Goal: Task Accomplishment & Management: Manage account settings

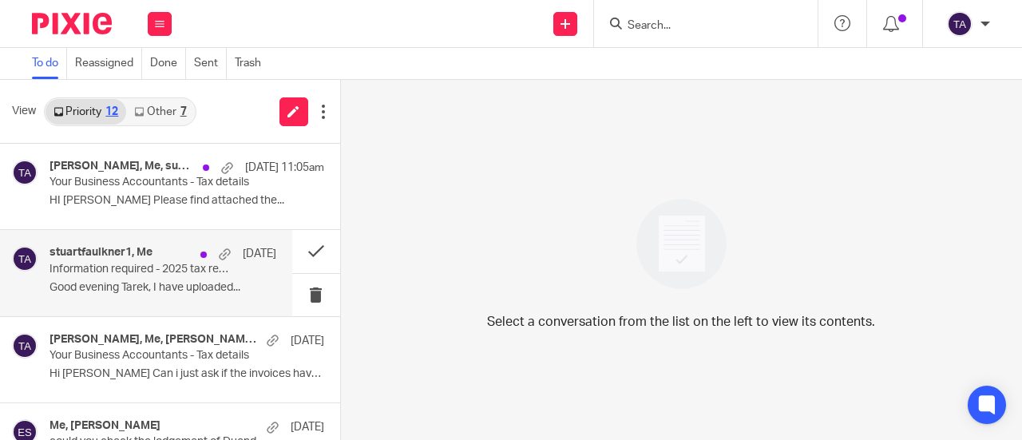
click at [140, 273] on p "Information required - 2025 tax return" at bounding box center [140, 270] width 181 height 14
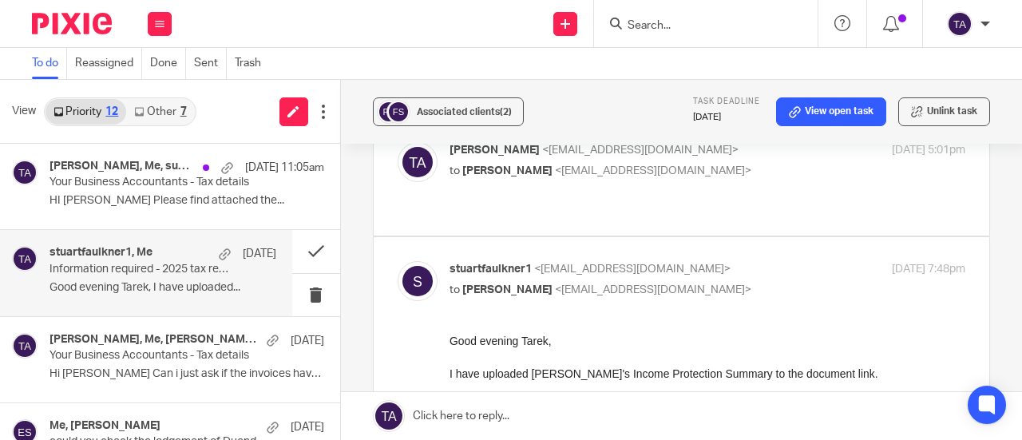
scroll to position [69, 0]
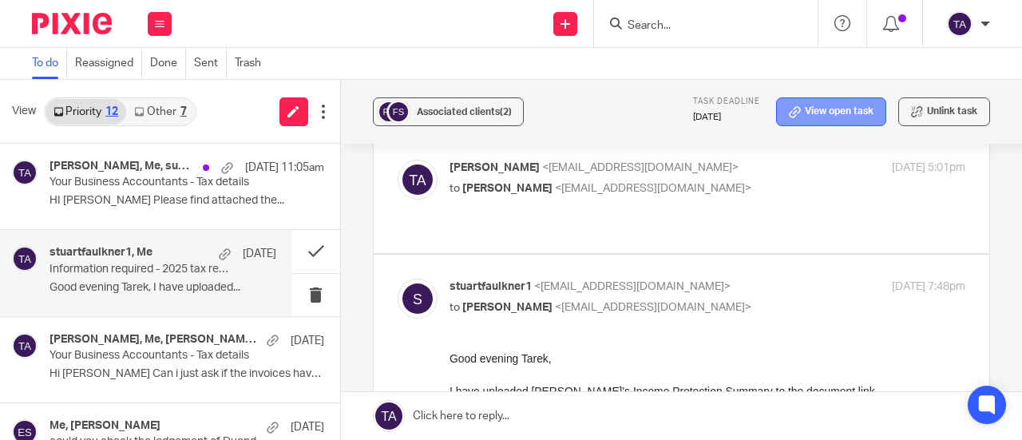
click at [807, 116] on link "View open task" at bounding box center [831, 111] width 110 height 29
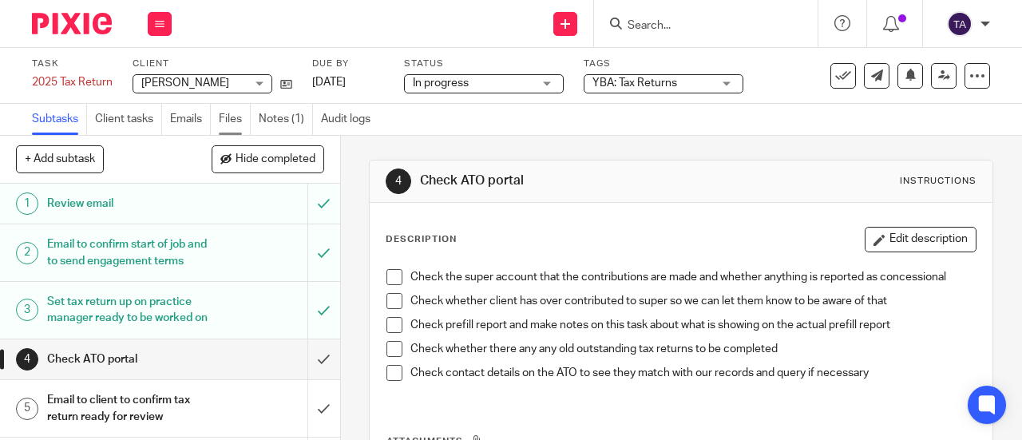
click at [234, 122] on link "Files" at bounding box center [235, 119] width 32 height 31
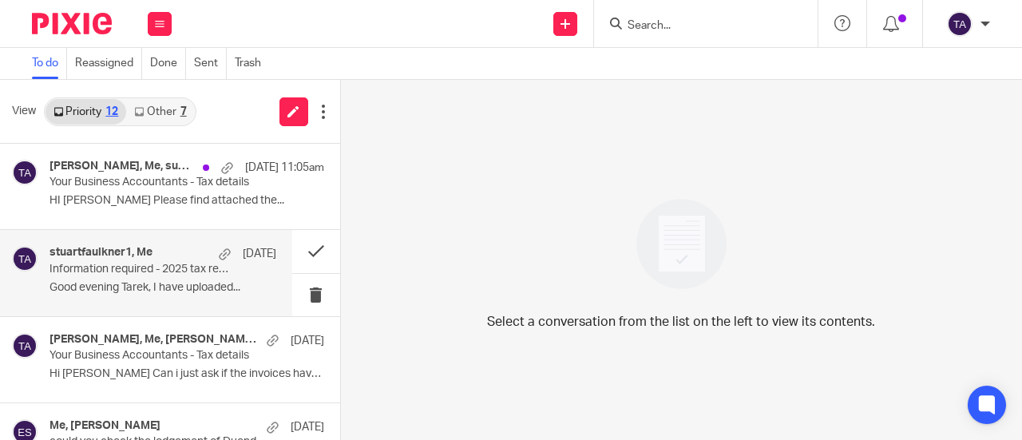
click at [168, 295] on div "stuartfaulkner1, Me 11 Sep Information required - 2025 tax return Good evening …" at bounding box center [163, 273] width 227 height 54
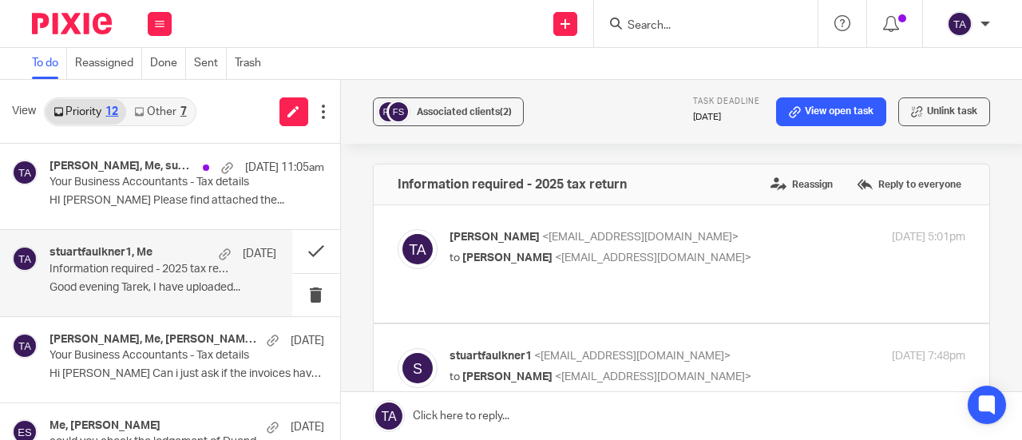
click at [744, 257] on p "to Stuart Faulkner <stuartfaulkner1@bigpond.com>" at bounding box center [622, 258] width 344 height 17
checkbox input "true"
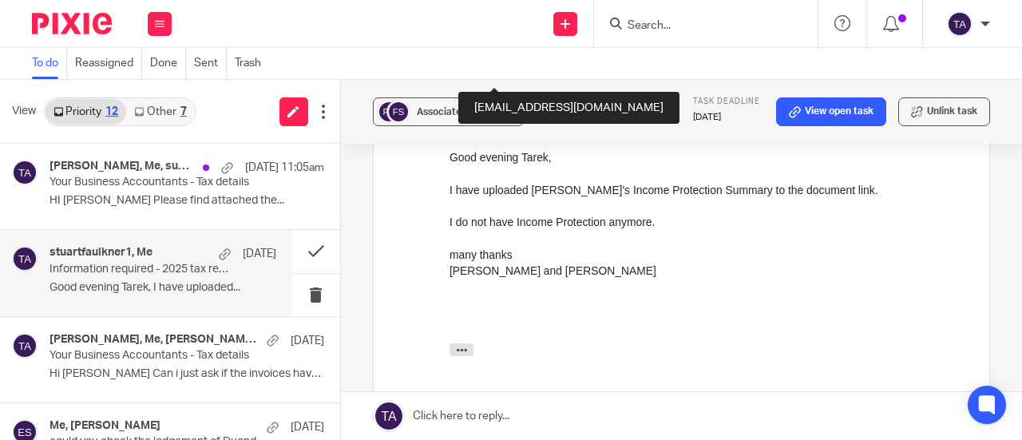
scroll to position [601, 0]
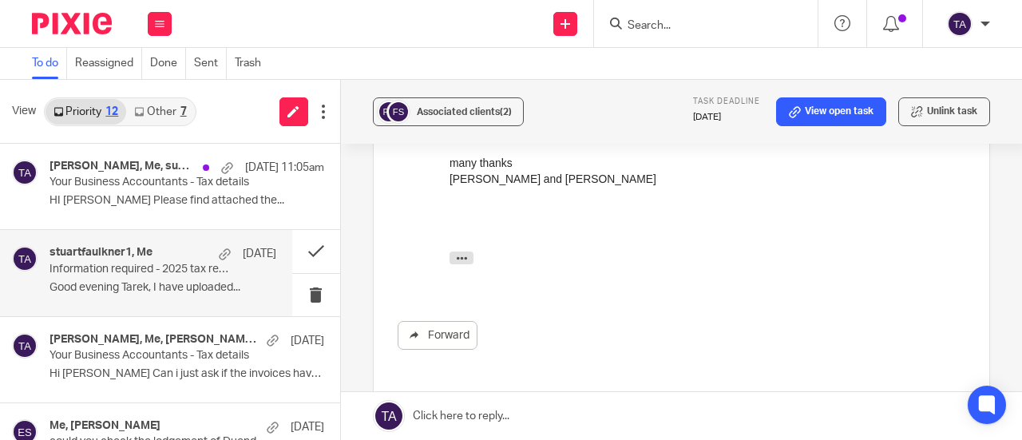
click at [475, 421] on link at bounding box center [681, 416] width 681 height 48
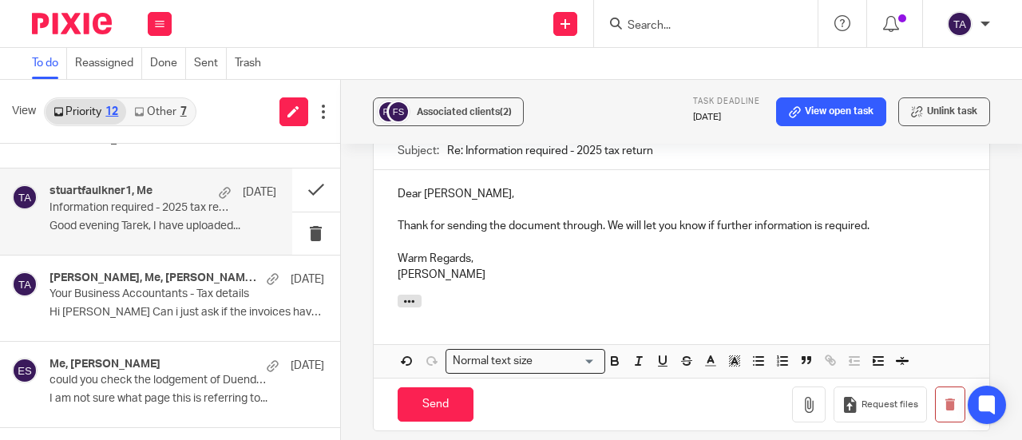
scroll to position [976, 0]
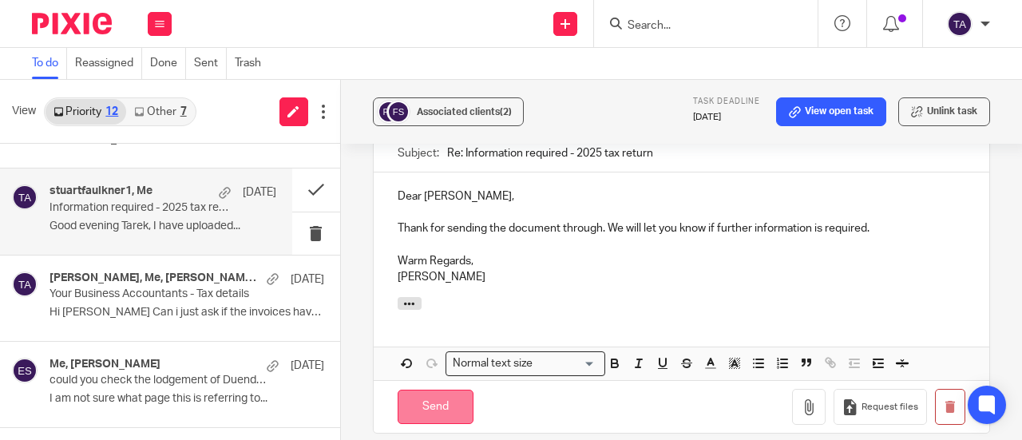
click at [434, 397] on input "Send" at bounding box center [436, 407] width 76 height 34
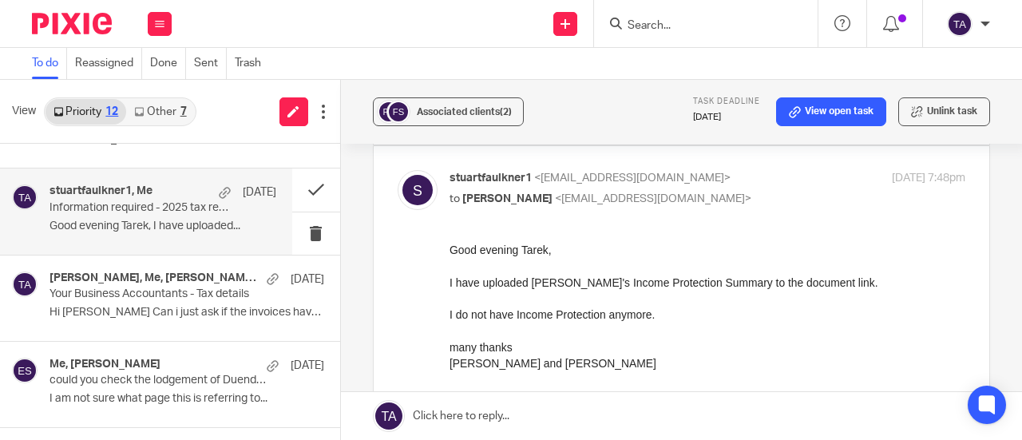
scroll to position [410, 0]
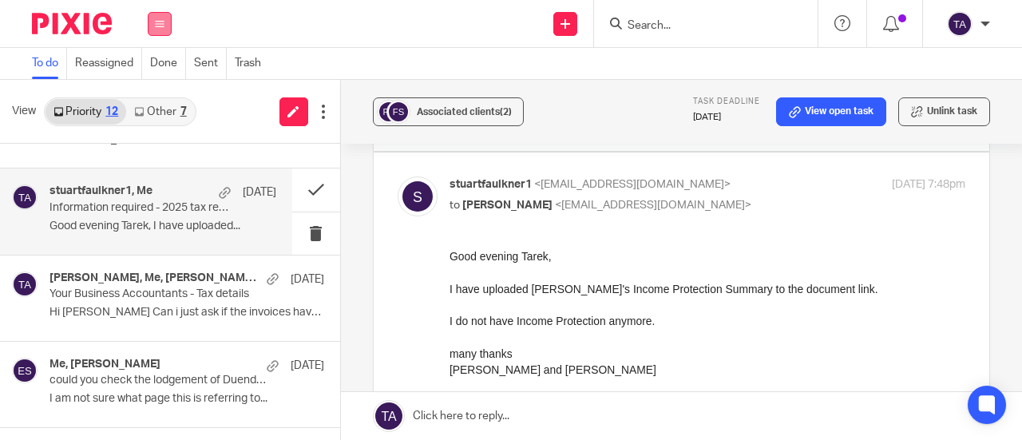
click at [161, 20] on icon at bounding box center [160, 24] width 10 height 10
click at [157, 79] on link "Work" at bounding box center [151, 74] width 26 height 11
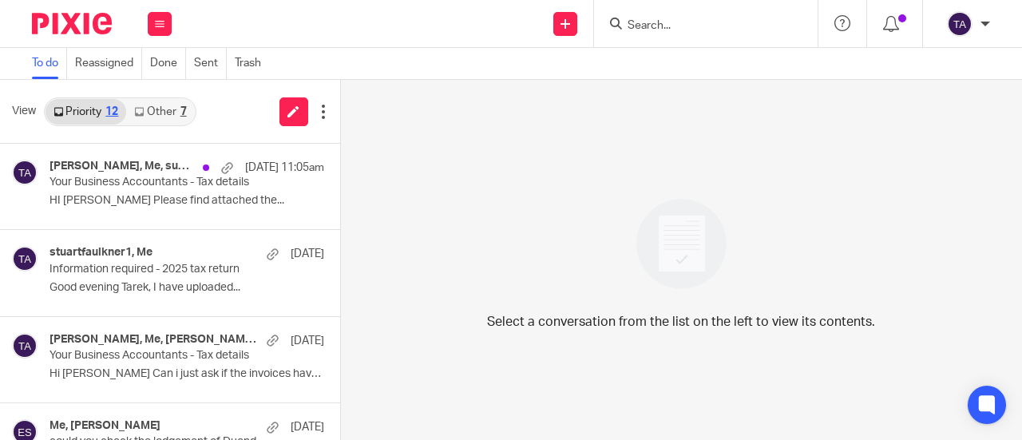
click at [651, 23] on input "Search" at bounding box center [698, 26] width 144 height 14
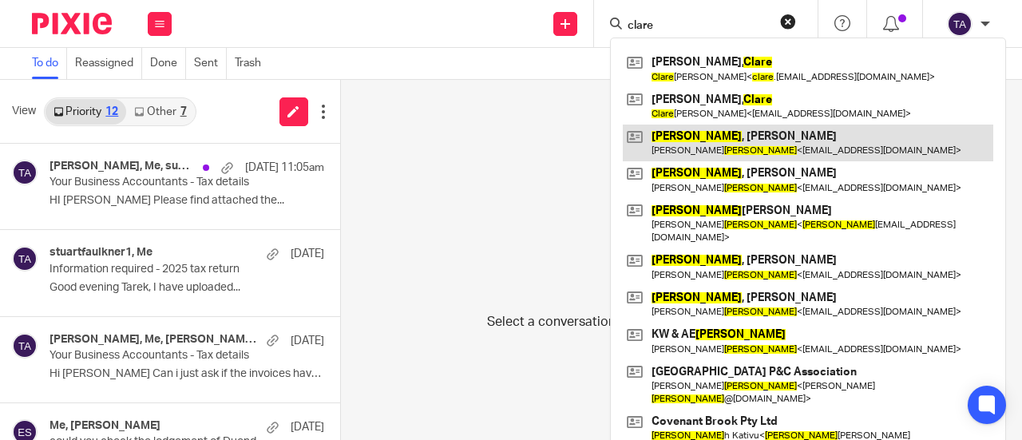
type input "clare"
click at [744, 125] on link at bounding box center [808, 143] width 371 height 37
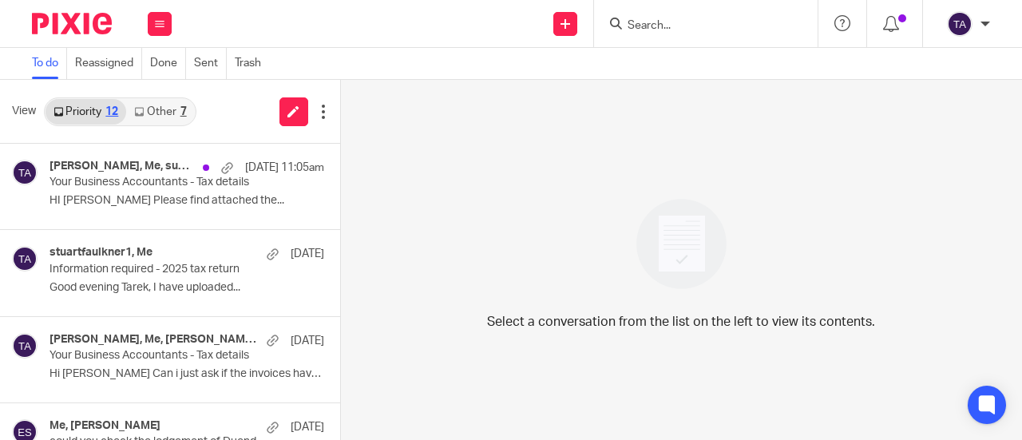
click at [656, 24] on input "Search" at bounding box center [698, 26] width 144 height 14
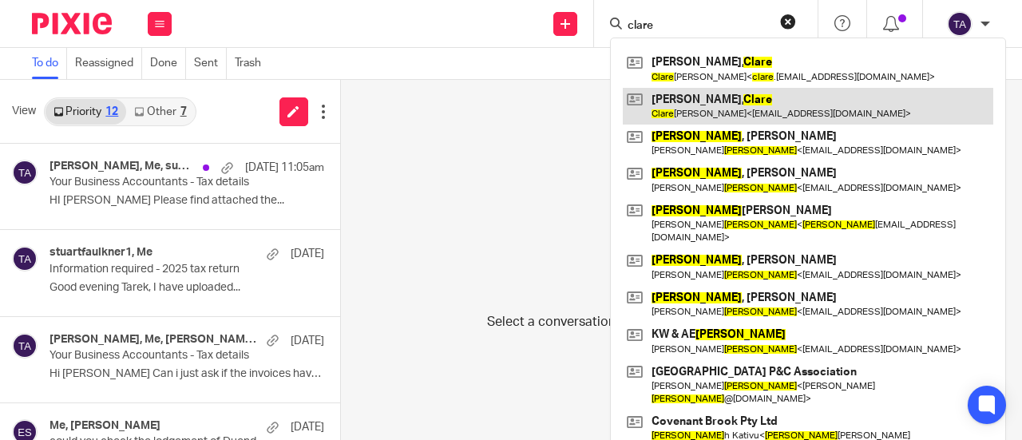
type input "clare"
click at [732, 108] on link at bounding box center [808, 106] width 371 height 37
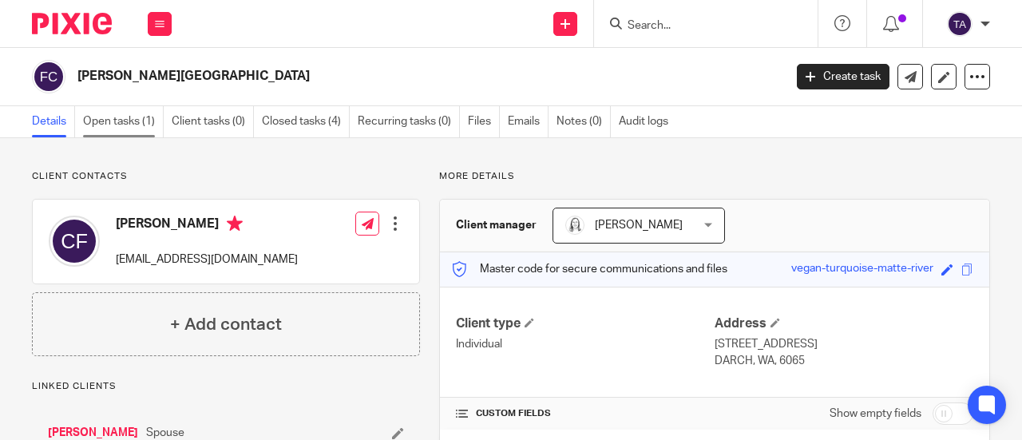
click at [149, 124] on link "Open tasks (1)" at bounding box center [123, 121] width 81 height 31
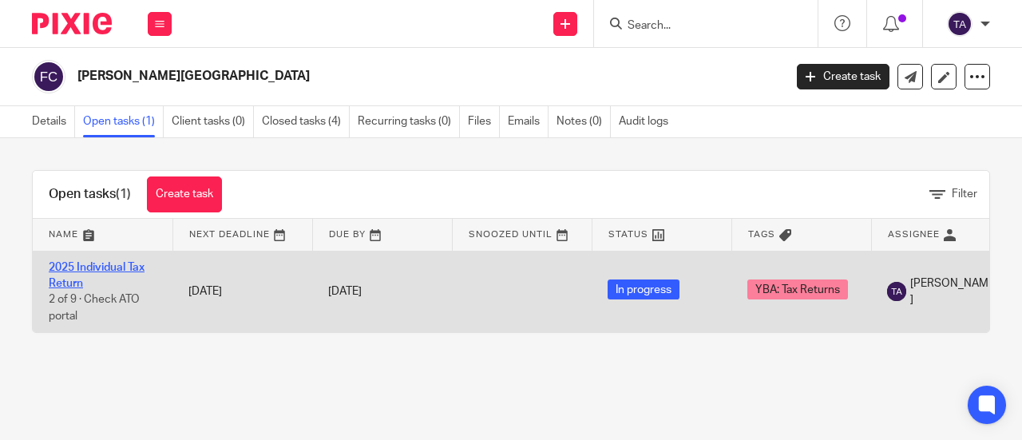
click at [135, 269] on link "2025 Individual Tax Return" at bounding box center [97, 275] width 96 height 27
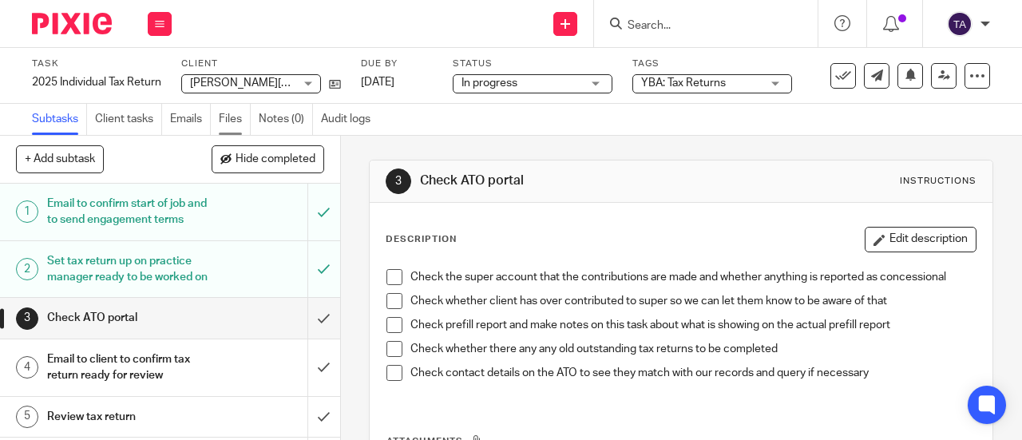
click at [238, 124] on link "Files" at bounding box center [235, 119] width 32 height 31
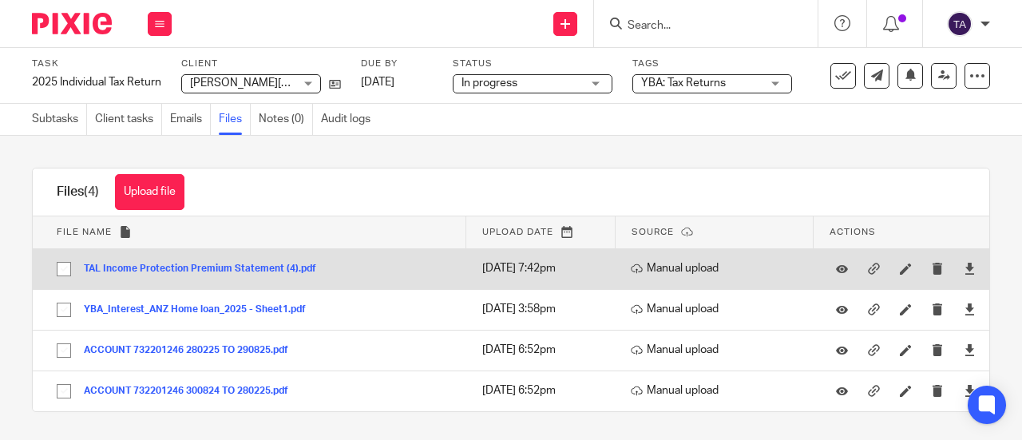
click at [234, 264] on button "TAL Income Protection Premium Statement (4).pdf" at bounding box center [206, 269] width 244 height 11
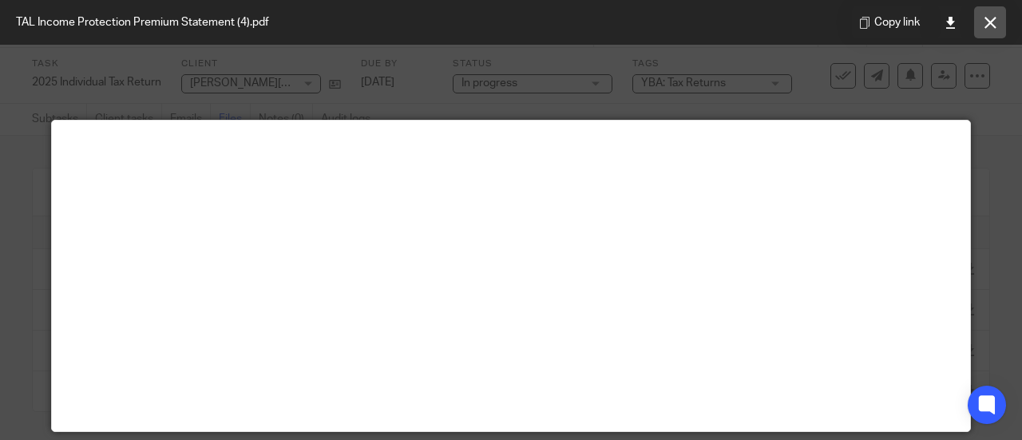
click at [993, 20] on icon at bounding box center [991, 23] width 12 height 12
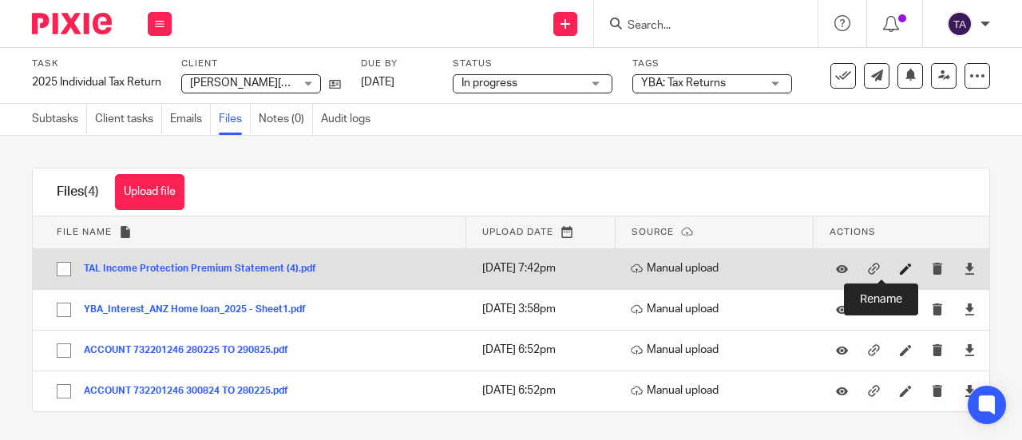
click at [900, 272] on icon at bounding box center [906, 269] width 12 height 12
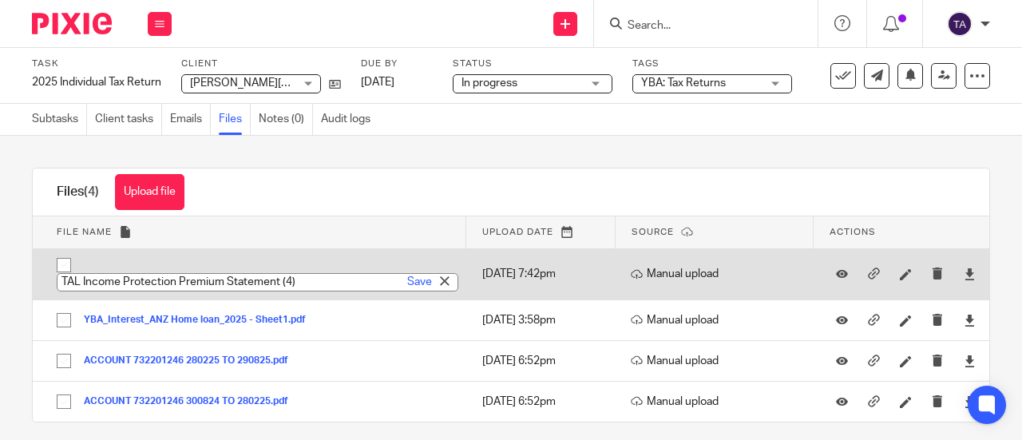
click at [301, 280] on input "TAL Income Protection Premium Statement (4)" at bounding box center [258, 282] width 402 height 18
type input "TAL Income Protection Premium Statement"
click at [407, 280] on link "Save" at bounding box center [419, 282] width 25 height 16
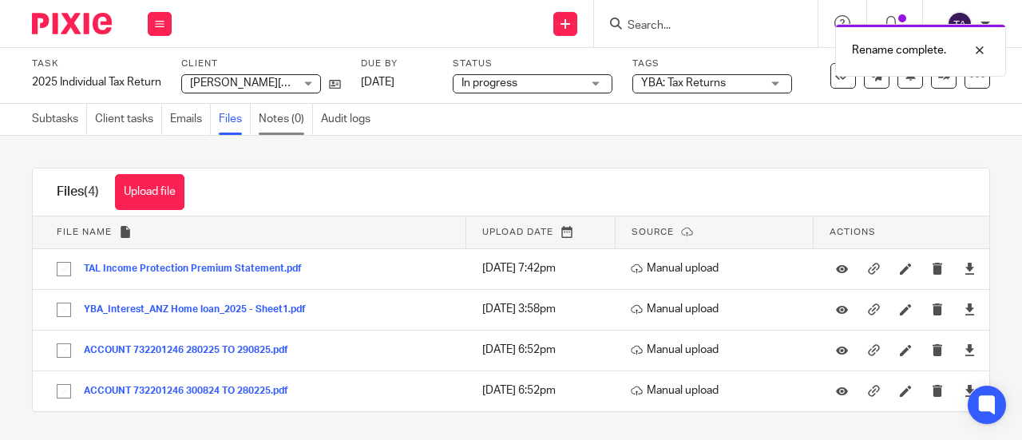
click at [283, 116] on link "Notes (0)" at bounding box center [286, 119] width 54 height 31
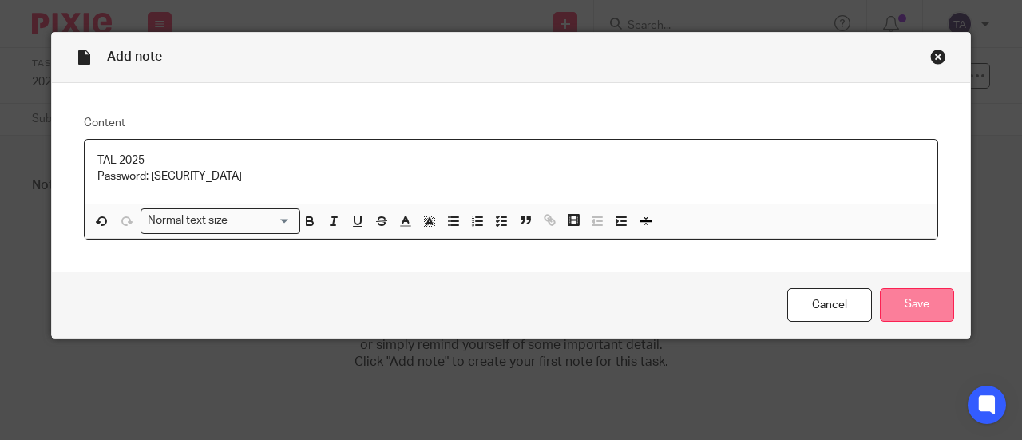
click at [925, 311] on input "Save" at bounding box center [917, 305] width 74 height 34
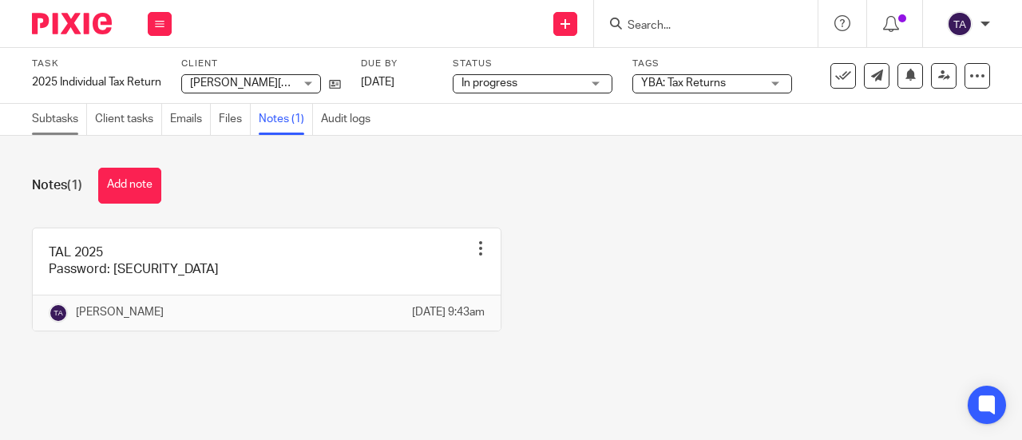
click at [69, 124] on link "Subtasks" at bounding box center [59, 119] width 55 height 31
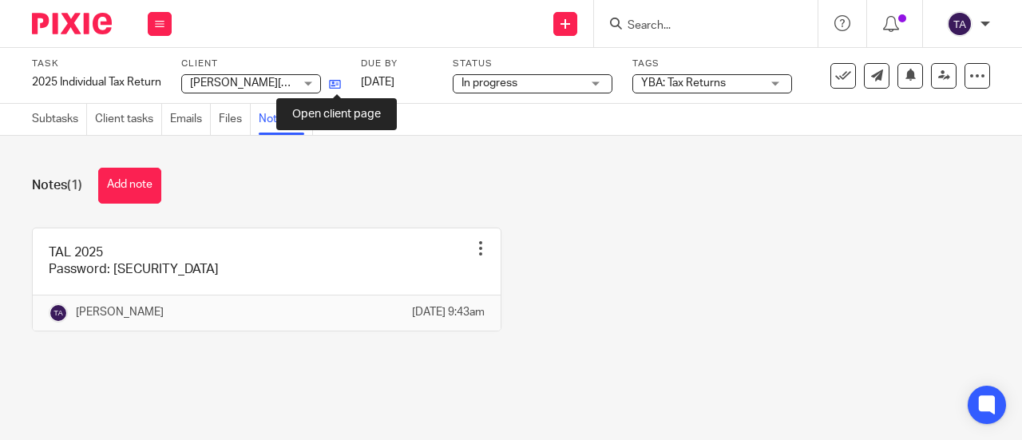
click at [341, 82] on icon at bounding box center [335, 84] width 12 height 12
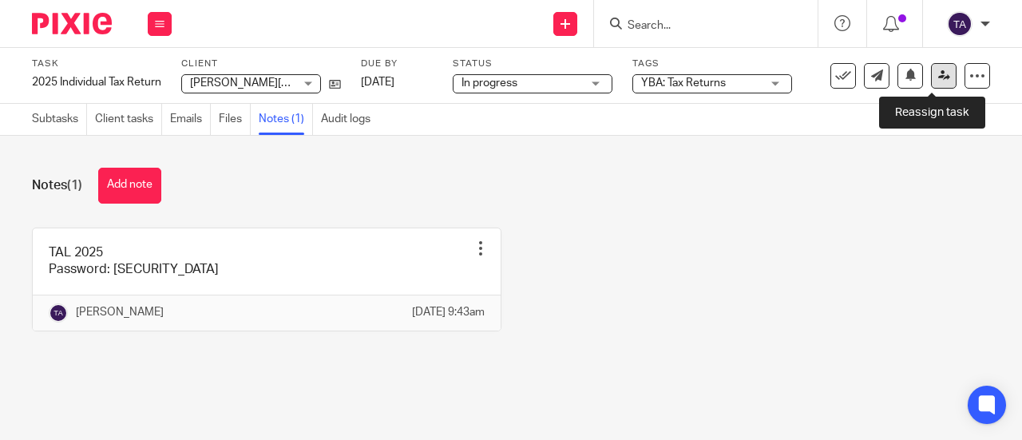
click at [938, 79] on icon at bounding box center [944, 75] width 12 height 12
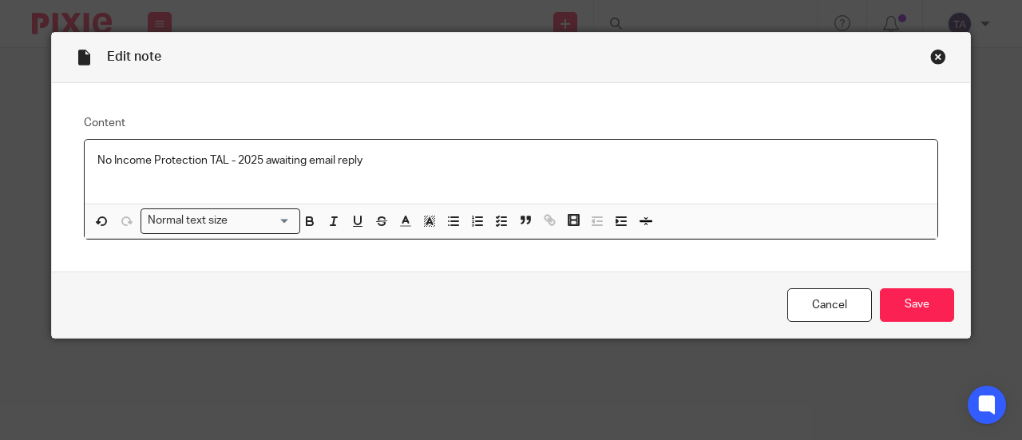
click at [264, 161] on p "No Income Protection TAL - 2025 awaiting email reply" at bounding box center [510, 161] width 827 height 16
drag, startPoint x: 224, startPoint y: 153, endPoint x: 410, endPoint y: 145, distance: 186.3
click at [410, 145] on div "No Income Protection TAL - 2025 awaiting email reply" at bounding box center [511, 172] width 853 height 65
click at [903, 311] on input "Save" at bounding box center [917, 305] width 74 height 34
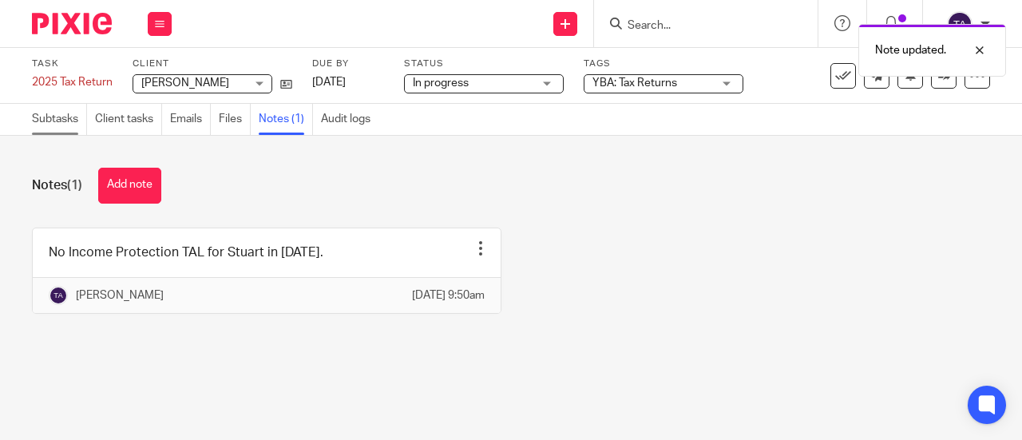
click at [66, 126] on link "Subtasks" at bounding box center [59, 119] width 55 height 31
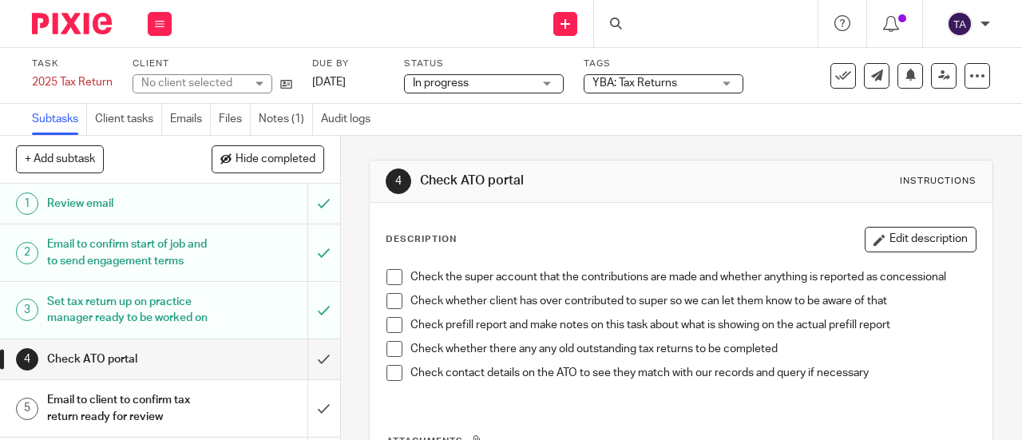
scroll to position [99, 0]
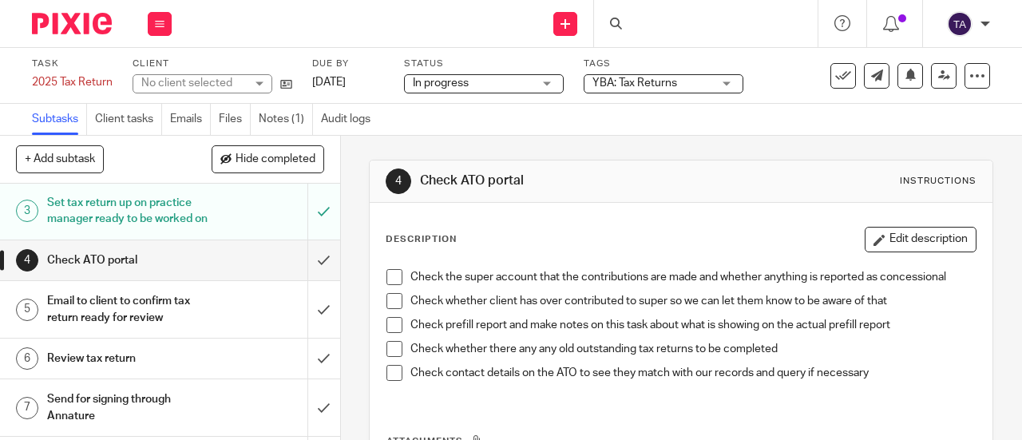
click at [393, 279] on span at bounding box center [394, 277] width 16 height 16
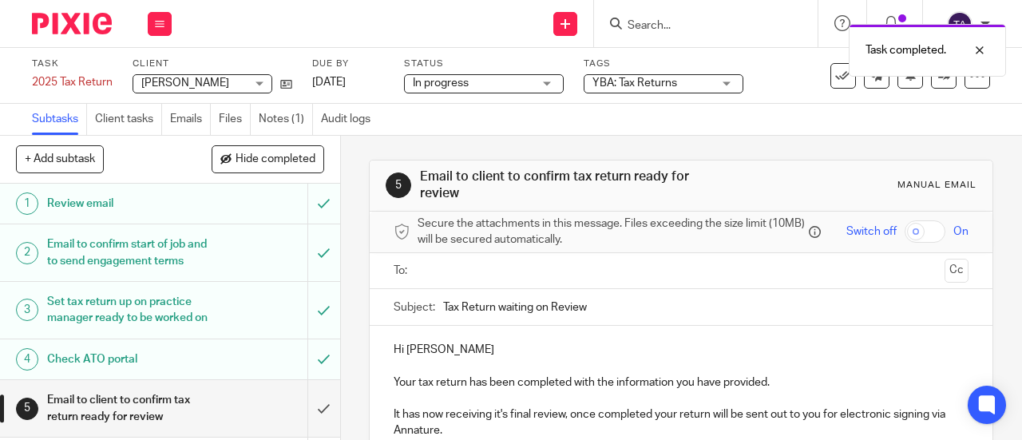
scroll to position [153, 0]
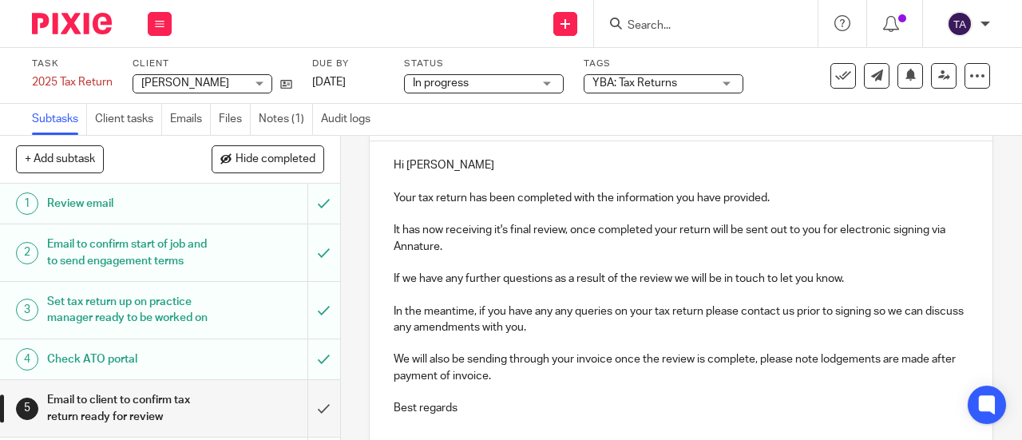
scroll to position [188, 0]
click at [468, 197] on p "Your tax return has been completed with the information you have provided." at bounding box center [681, 197] width 575 height 16
click at [462, 197] on p "Your tax return has been completed with the information you have provided." at bounding box center [681, 197] width 575 height 16
click at [466, 200] on p "Your tax return has been completed with the information you have provided." at bounding box center [681, 197] width 575 height 16
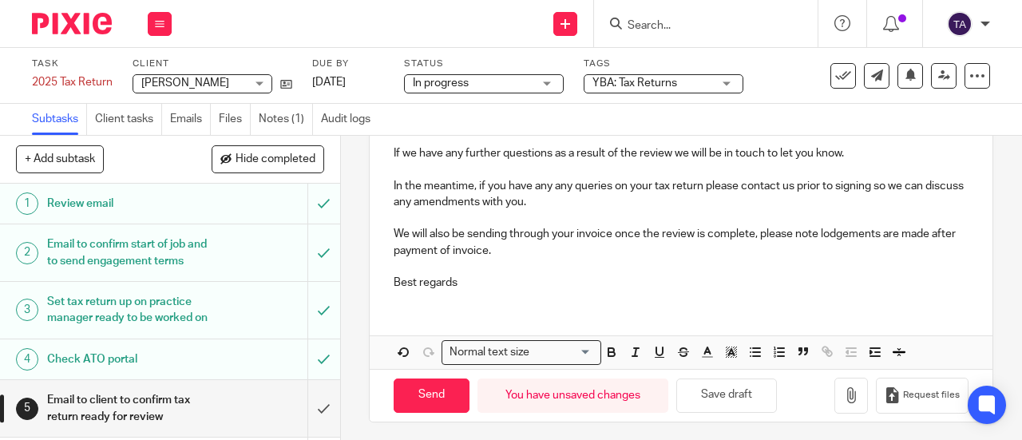
scroll to position [325, 0]
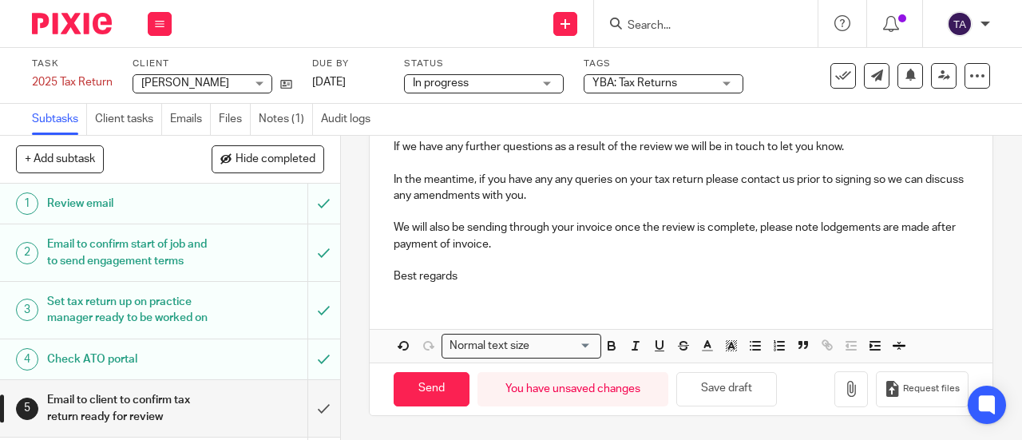
click at [457, 279] on p "Best regards" at bounding box center [681, 276] width 575 height 16
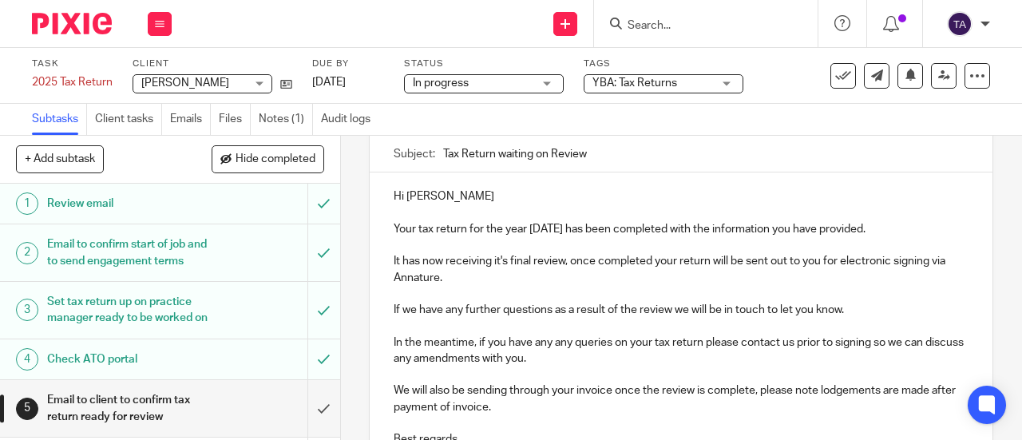
scroll to position [341, 0]
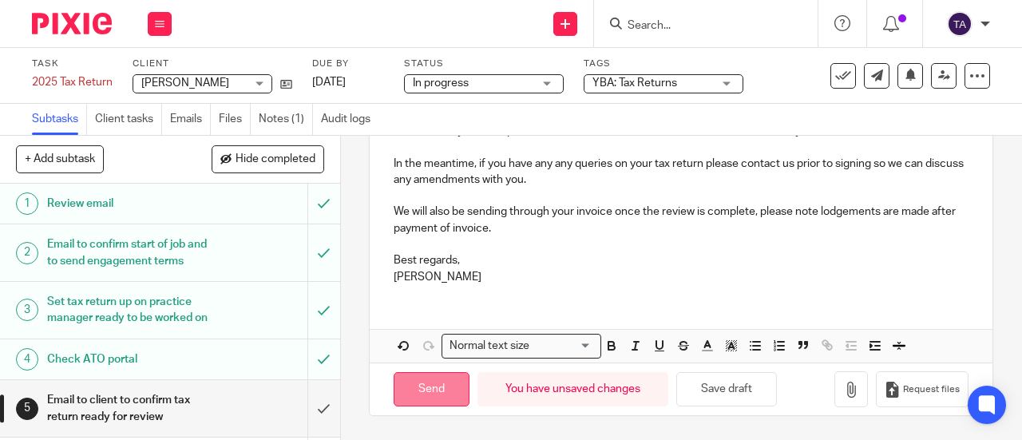
click at [427, 391] on input "Send" at bounding box center [432, 389] width 76 height 34
type input "Sent"
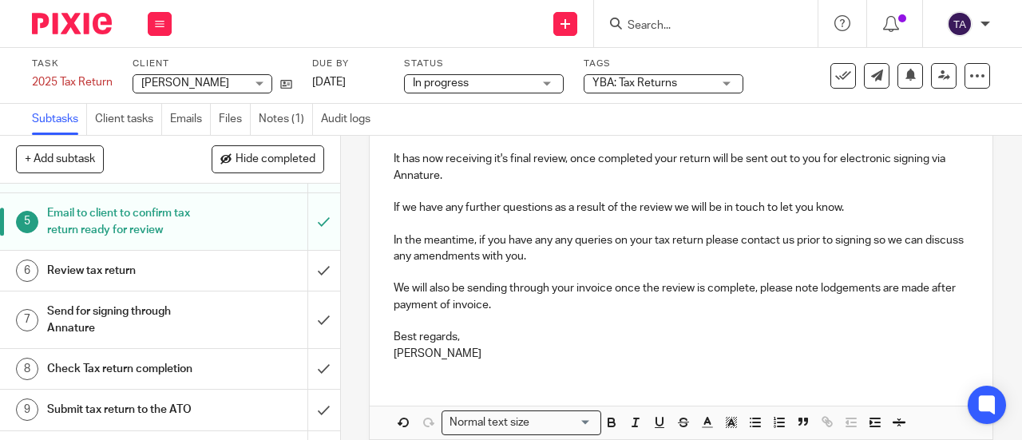
scroll to position [188, 0]
click at [549, 84] on div "In progress In progress" at bounding box center [484, 83] width 160 height 19
click at [764, 96] on div "Task 2025 Tax Return Save 2025 Tax Return 4 /10 Client Faulkner, Stuart Faulkne…" at bounding box center [511, 76] width 1022 height 56
click at [969, 78] on icon at bounding box center [977, 76] width 16 height 16
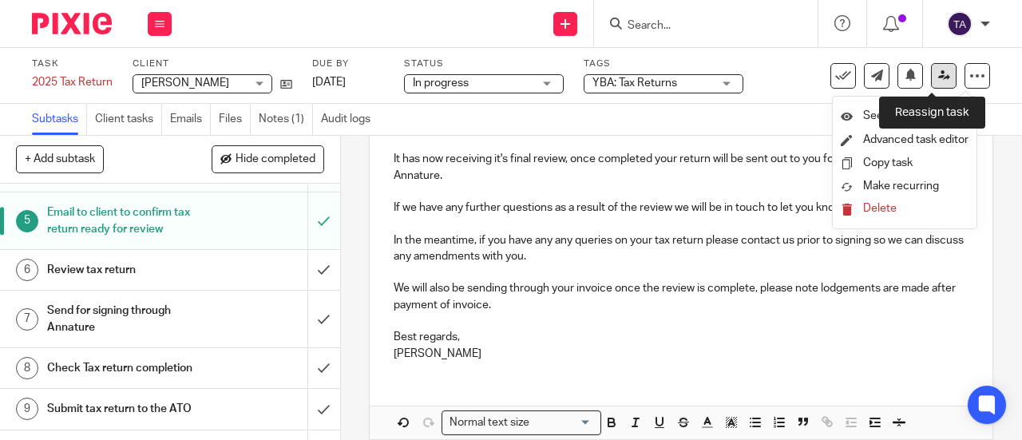
click at [938, 73] on icon at bounding box center [944, 75] width 12 height 12
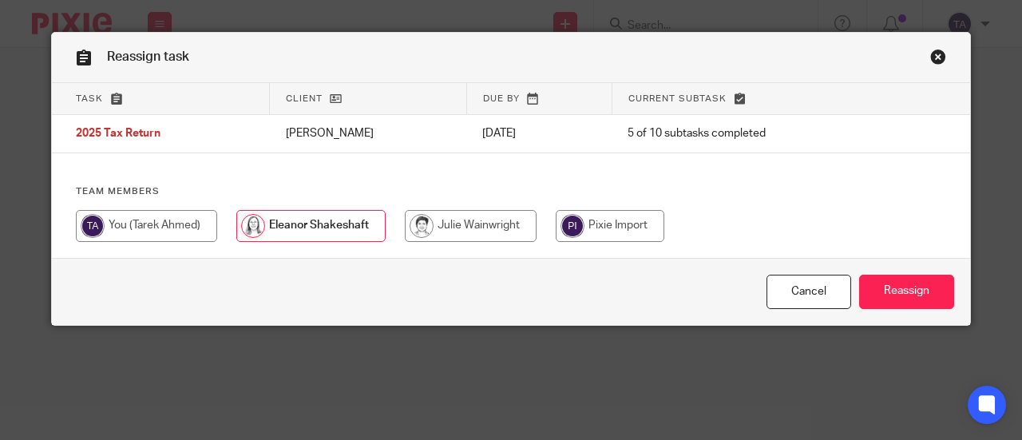
click at [880, 294] on input "Reassign" at bounding box center [906, 292] width 95 height 34
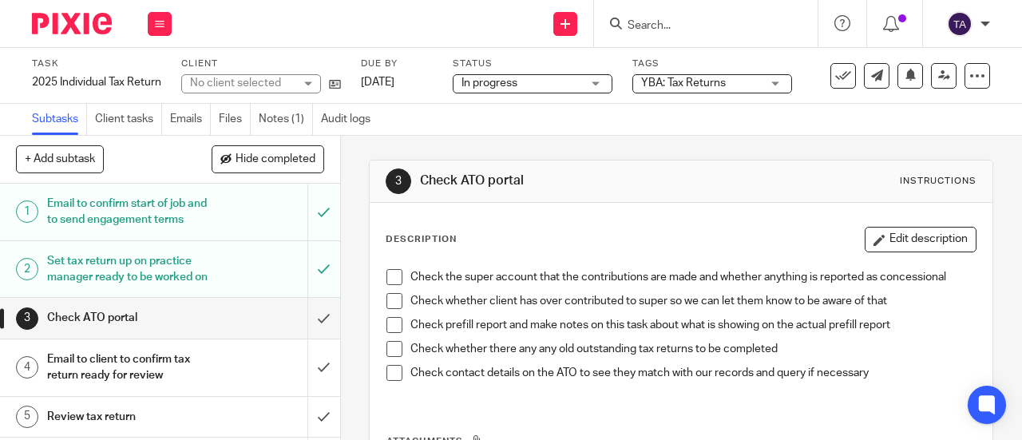
click at [390, 277] on span at bounding box center [394, 277] width 16 height 16
click at [390, 300] on span at bounding box center [394, 301] width 16 height 16
click at [390, 323] on span at bounding box center [394, 325] width 16 height 16
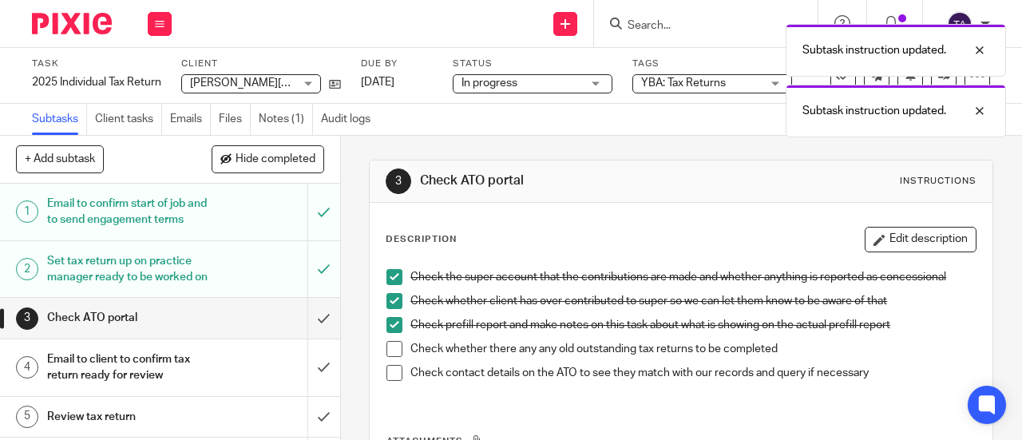
click at [390, 344] on span at bounding box center [394, 349] width 16 height 16
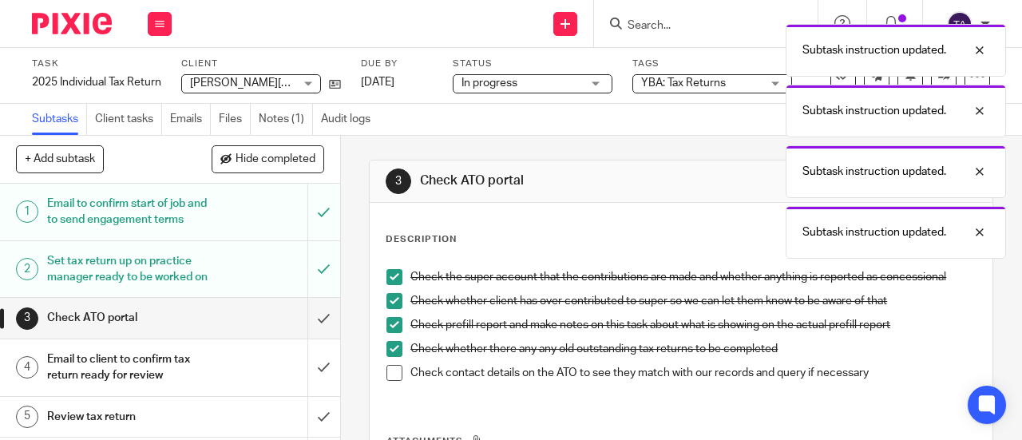
click at [390, 375] on span at bounding box center [394, 373] width 16 height 16
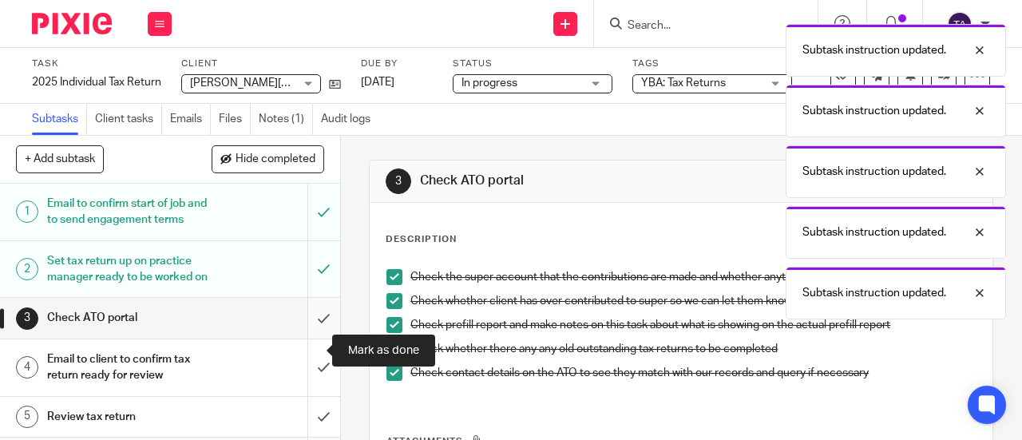
click at [316, 338] on input "submit" at bounding box center [170, 318] width 340 height 40
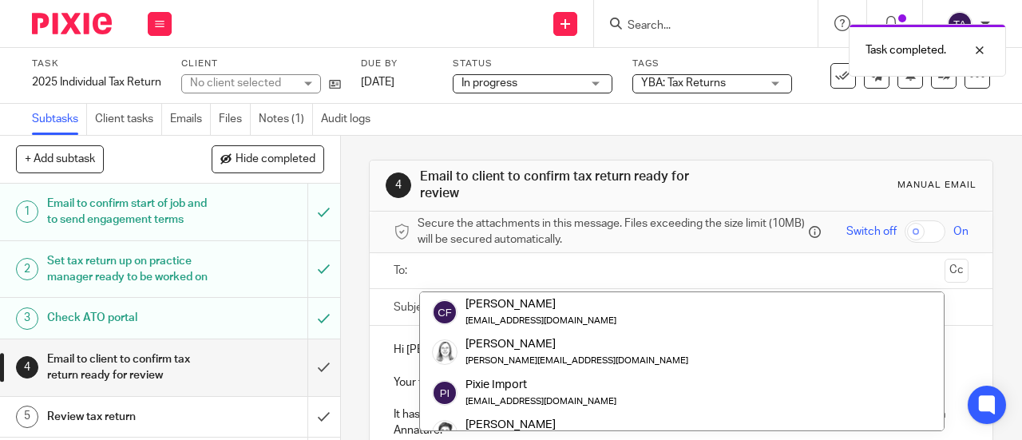
scroll to position [168, 0]
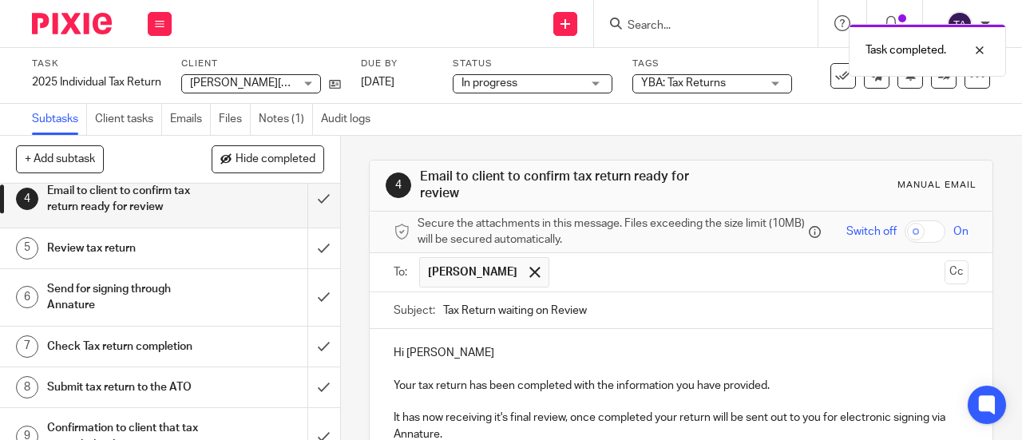
click at [453, 357] on p "Hi [PERSON_NAME]" at bounding box center [681, 353] width 575 height 16
click at [463, 389] on p "Your tax return has been completed with the information you have provided." at bounding box center [681, 386] width 575 height 16
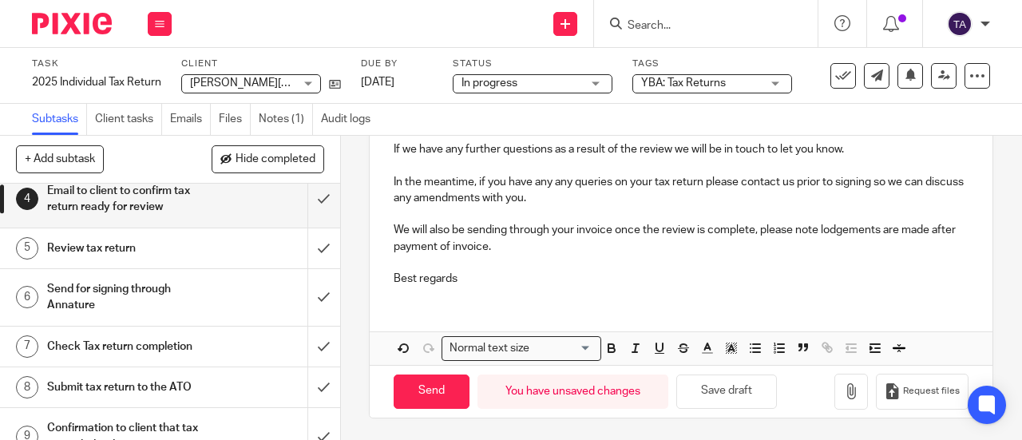
scroll to position [325, 0]
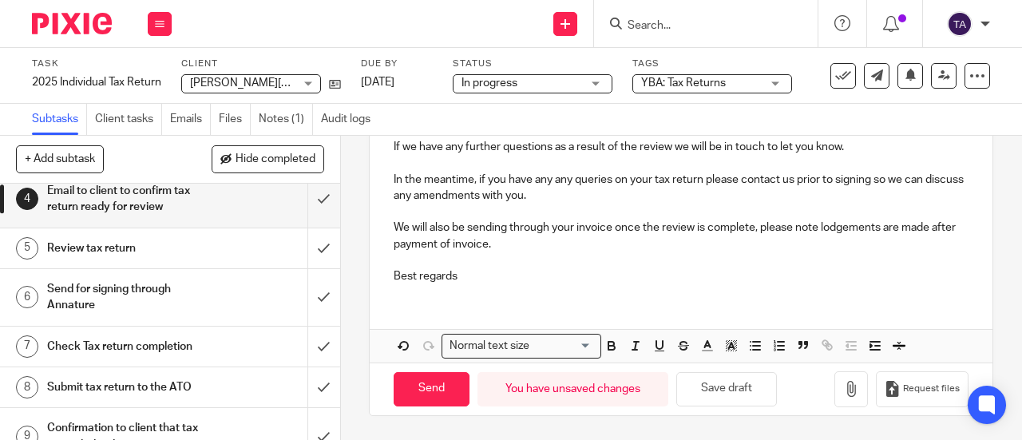
click at [462, 273] on p "Best regards" at bounding box center [681, 276] width 575 height 16
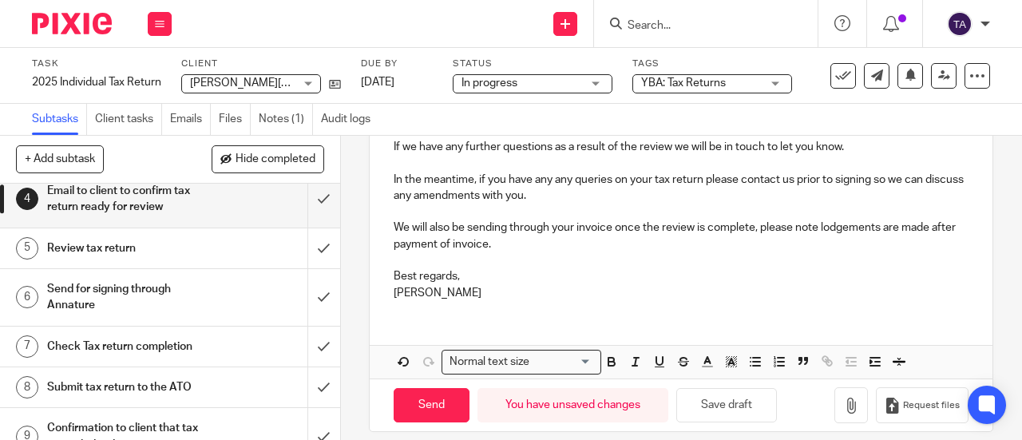
scroll to position [341, 0]
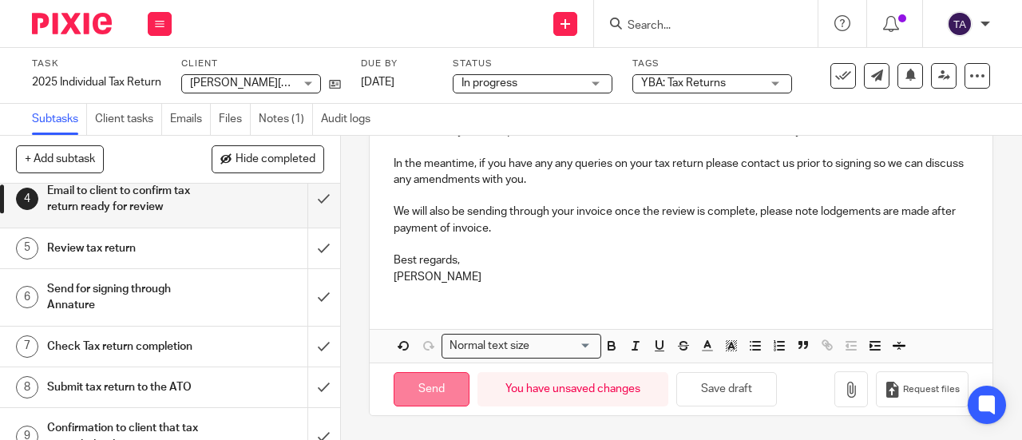
click at [430, 382] on input "Send" at bounding box center [432, 389] width 76 height 34
type input "Sent"
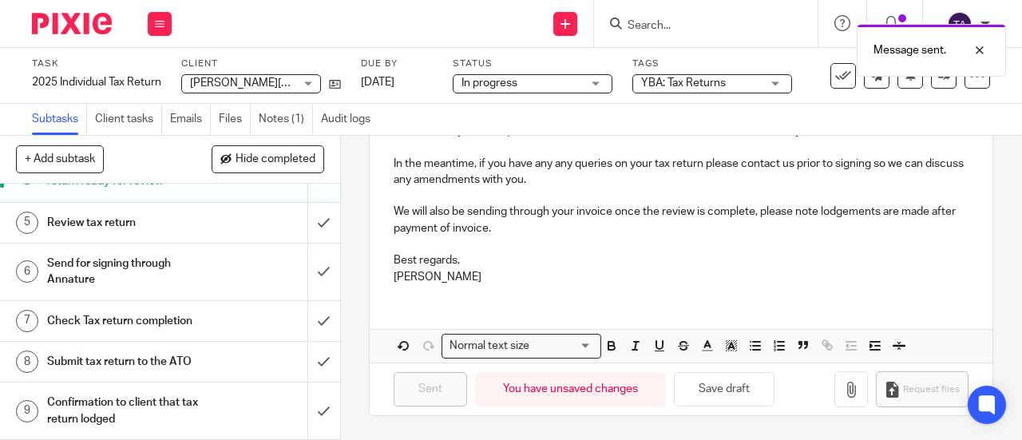
scroll to position [218, 0]
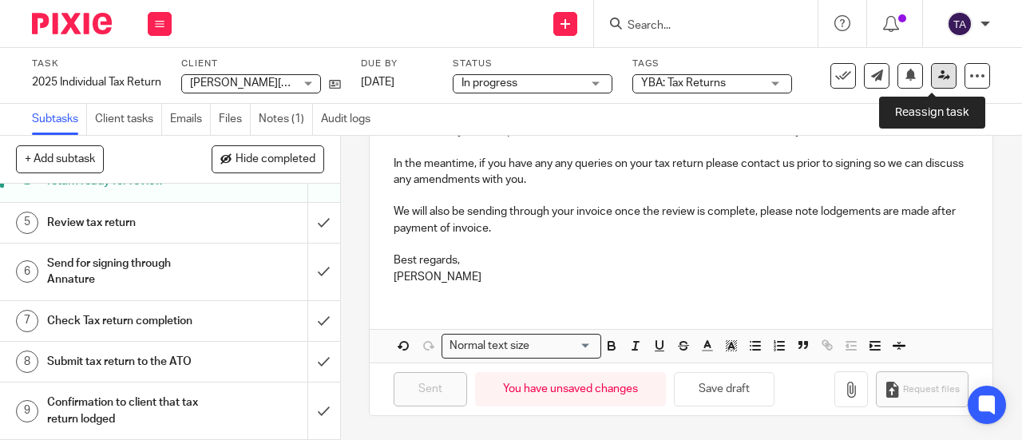
click at [931, 81] on link at bounding box center [944, 76] width 26 height 26
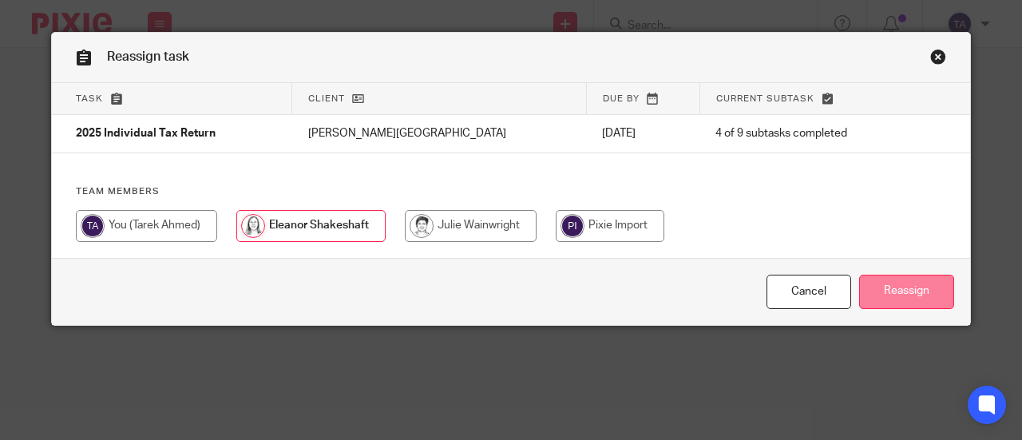
click at [890, 295] on input "Reassign" at bounding box center [906, 292] width 95 height 34
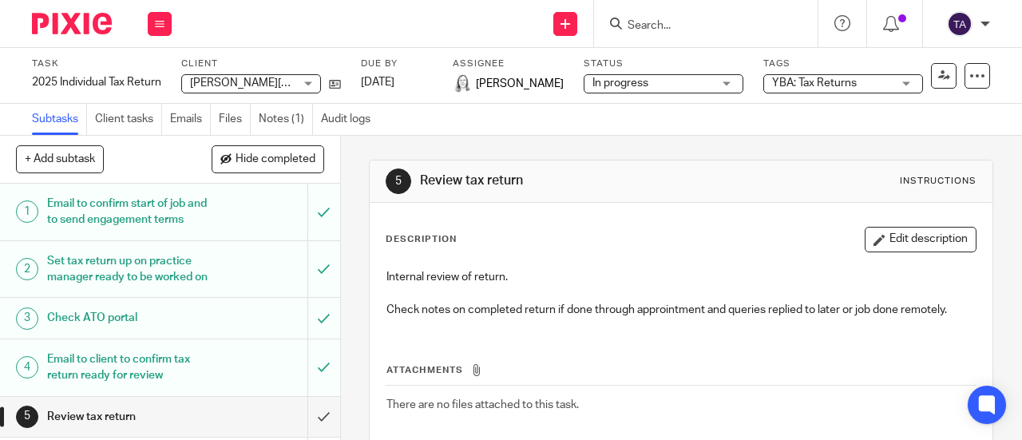
click at [680, 23] on input "Search" at bounding box center [698, 26] width 144 height 14
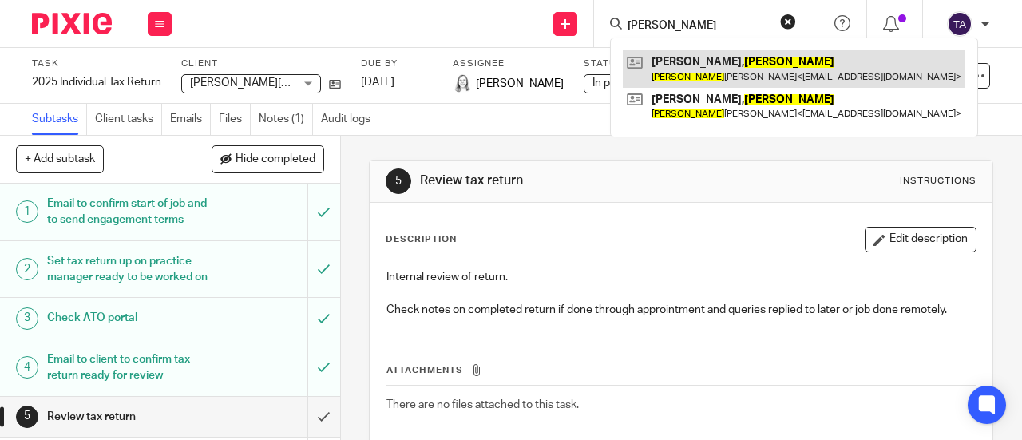
type input "[PERSON_NAME]"
click at [745, 54] on link at bounding box center [794, 68] width 343 height 37
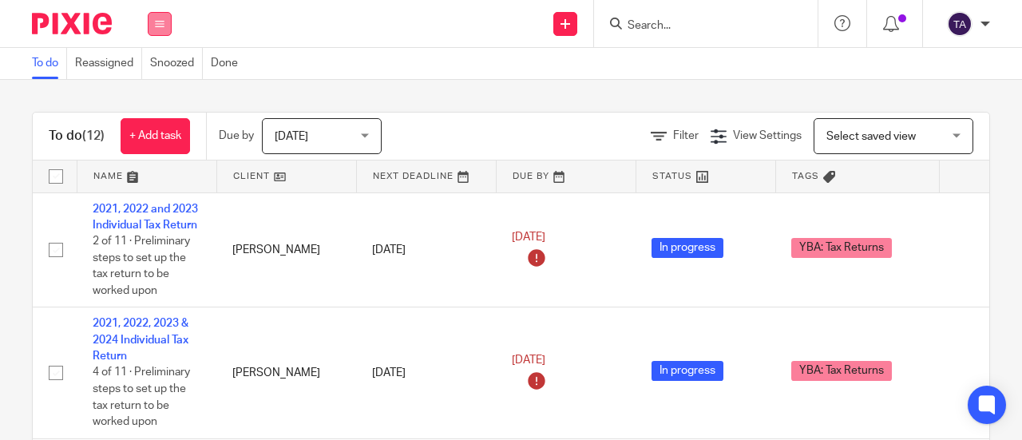
click at [158, 20] on icon at bounding box center [160, 24] width 10 height 10
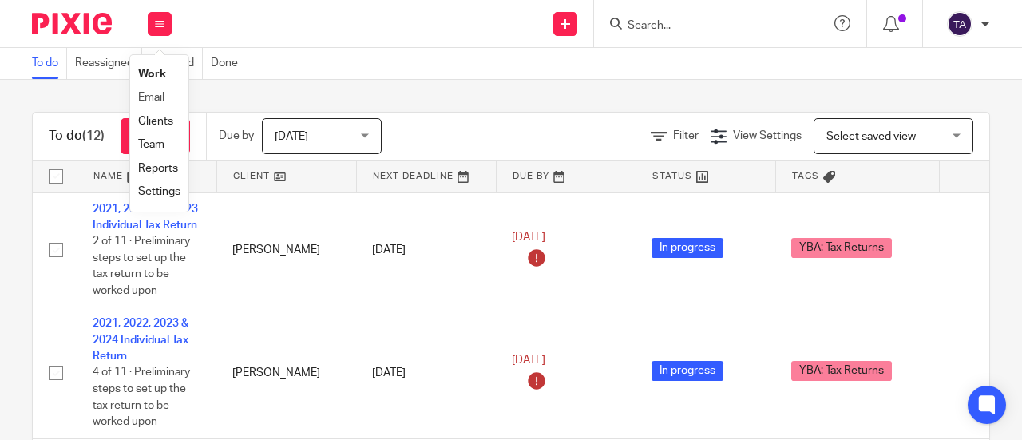
click at [165, 93] on li "Email" at bounding box center [159, 97] width 42 height 23
click at [158, 102] on link "Email" at bounding box center [151, 97] width 26 height 11
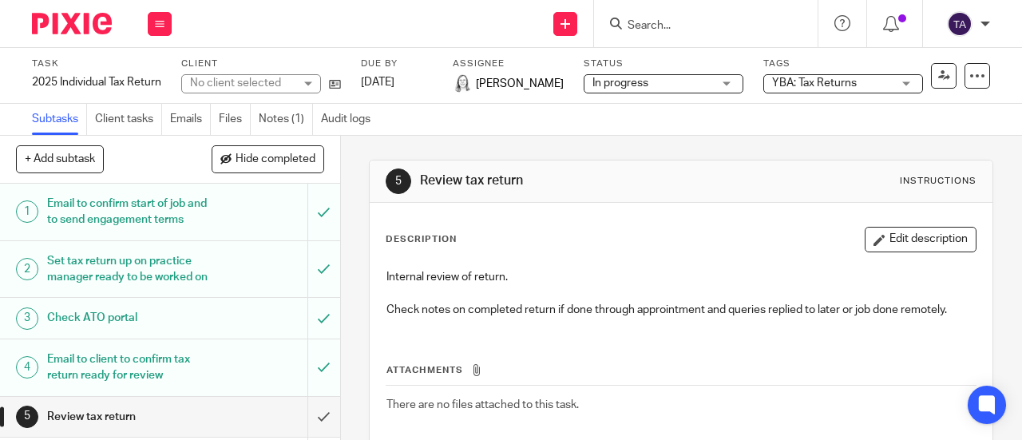
click at [712, 85] on span "In progress" at bounding box center [653, 83] width 120 height 17
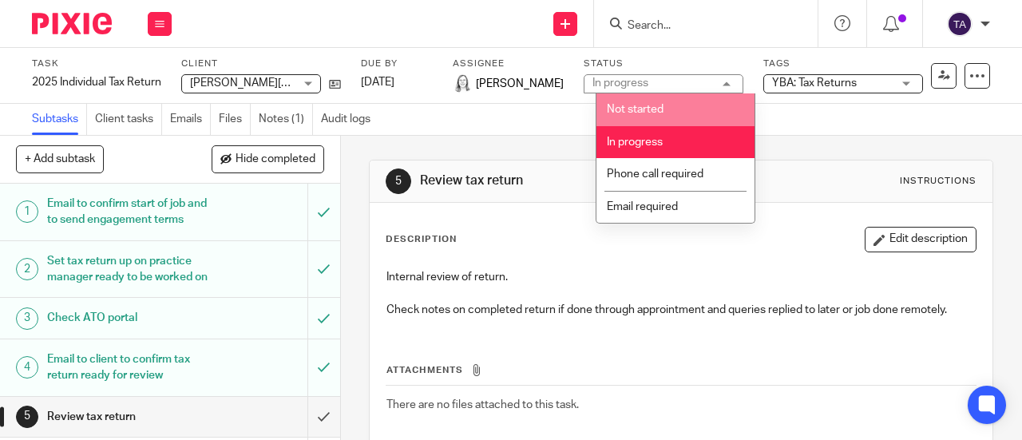
click at [669, 77] on div "In progress In progress" at bounding box center [664, 83] width 160 height 19
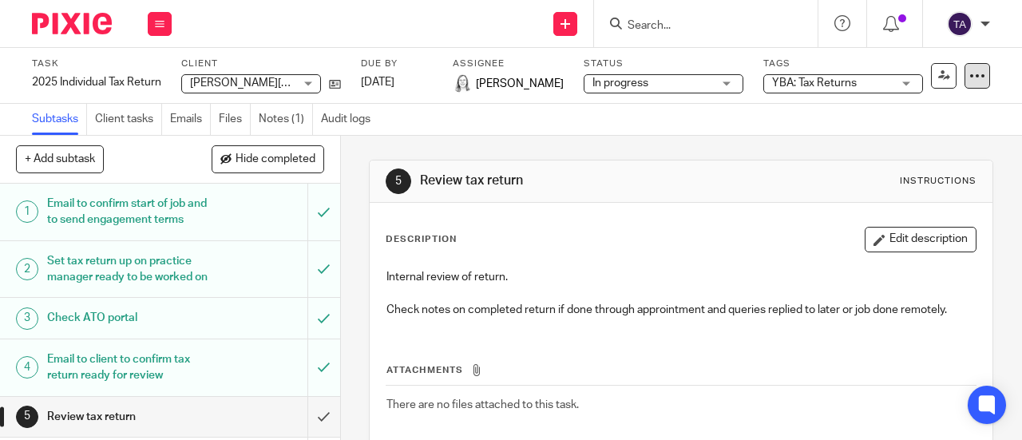
click at [969, 78] on icon at bounding box center [977, 76] width 16 height 16
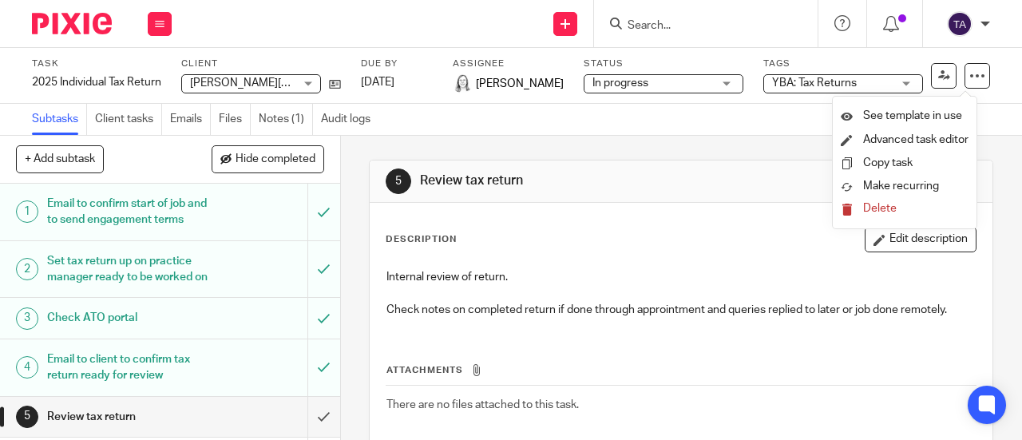
click at [767, 126] on div "Subtasks Client tasks Emails Files Notes (1) Audit logs" at bounding box center [511, 120] width 1022 height 32
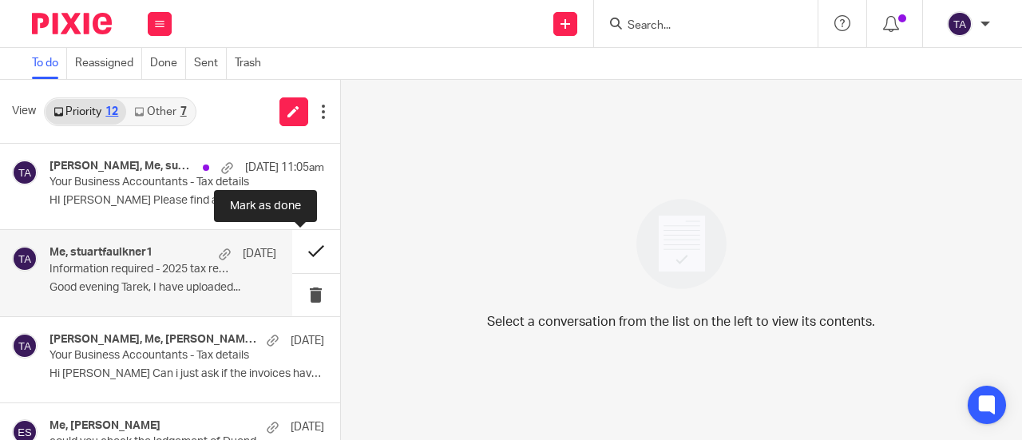
click at [303, 249] on button at bounding box center [316, 251] width 48 height 42
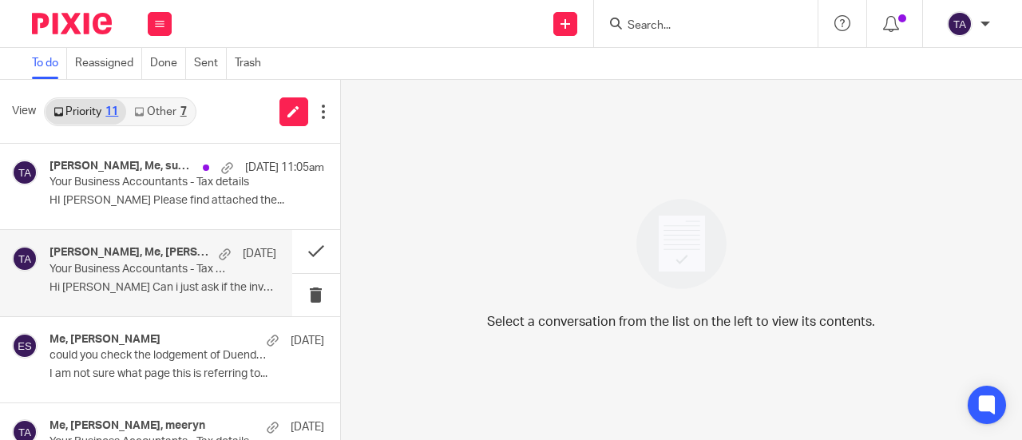
click at [192, 295] on div "Gavin Fialkowski, Me, gavin.fialkowski 9 Sep Your Business Accountants - Tax de…" at bounding box center [163, 273] width 227 height 54
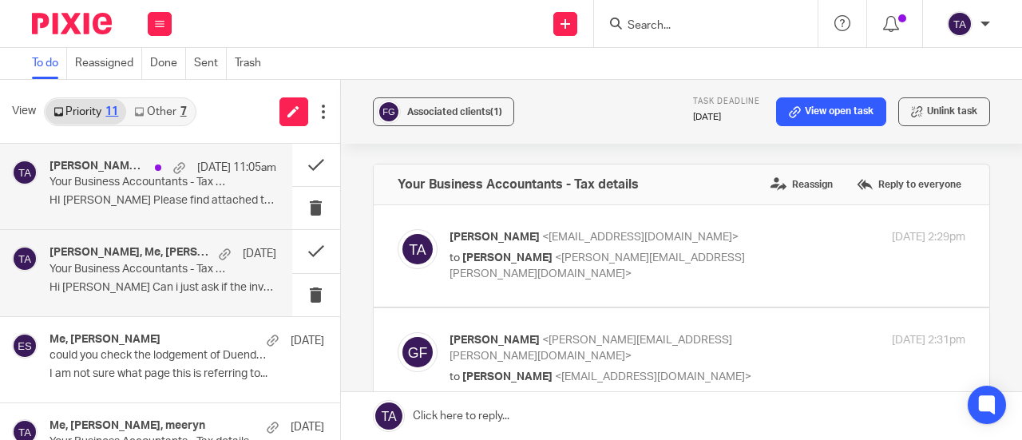
click at [184, 204] on p "HI Tarek Please find attached the..." at bounding box center [163, 201] width 227 height 14
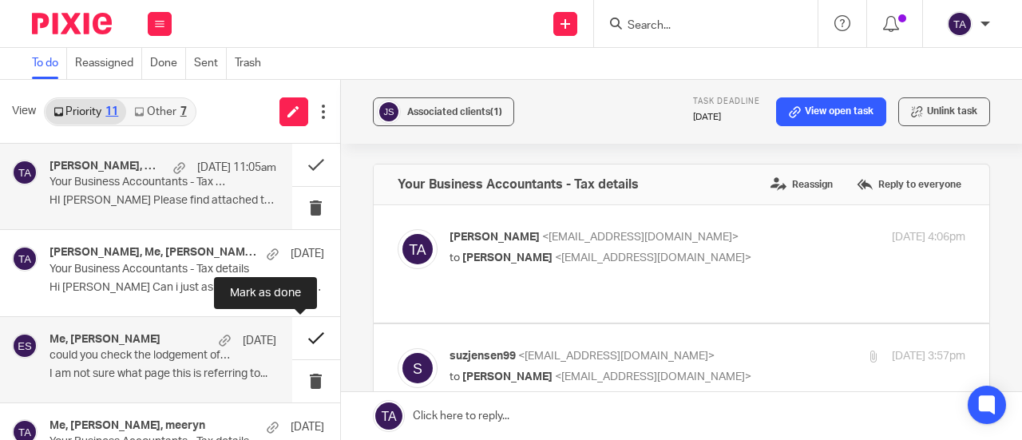
click at [302, 341] on button at bounding box center [316, 338] width 48 height 42
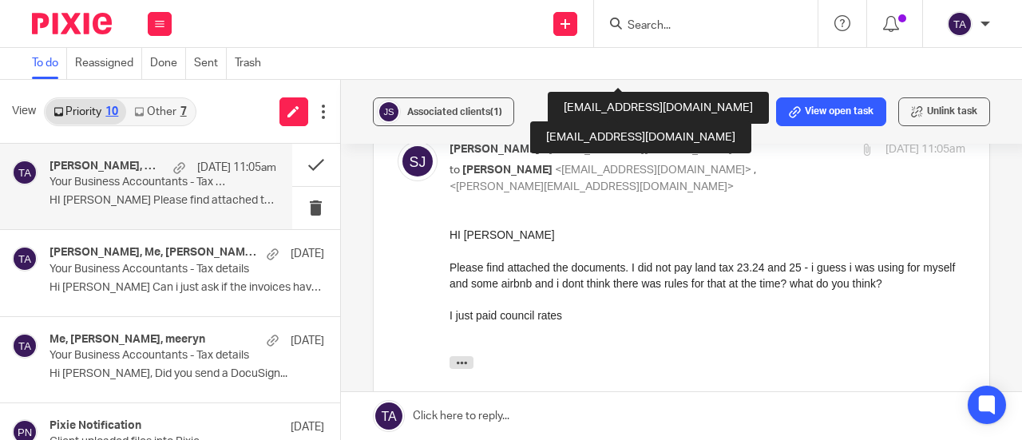
scroll to position [1229, 0]
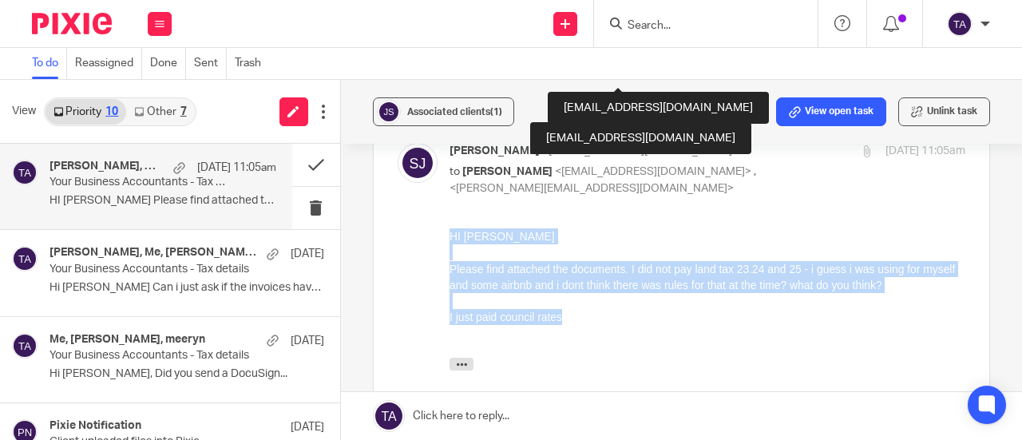
drag, startPoint x: 558, startPoint y: 319, endPoint x: 447, endPoint y: 232, distance: 141.1
click at [449, 232] on html "HI Tarek Please find attached the documents. I did not pay land tax 23.24 and 2…" at bounding box center [707, 303] width 516 height 150
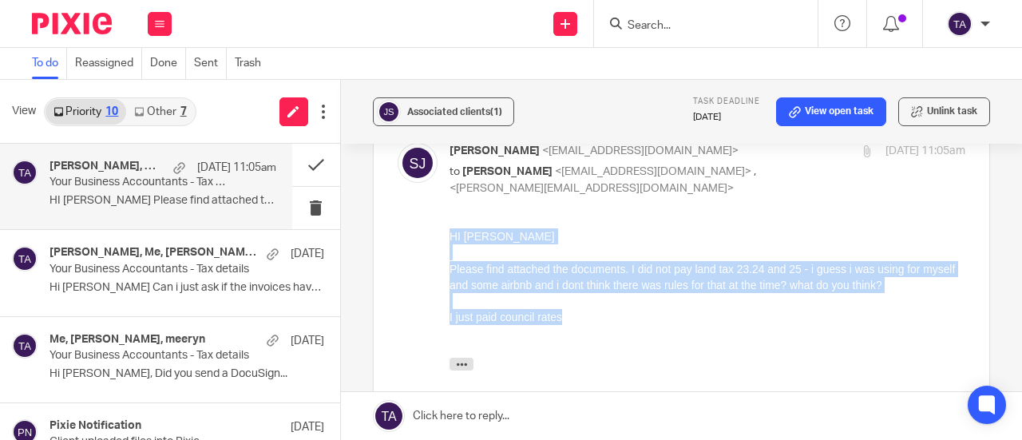
copy div "HI Tarek Please find attached the documents. I did not pay land tax 23.24 and 2…"
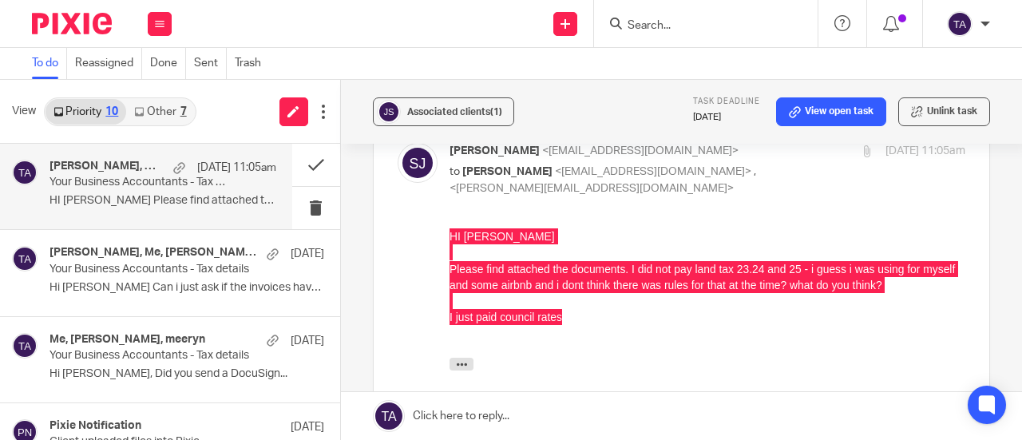
click at [472, 413] on link at bounding box center [681, 416] width 681 height 48
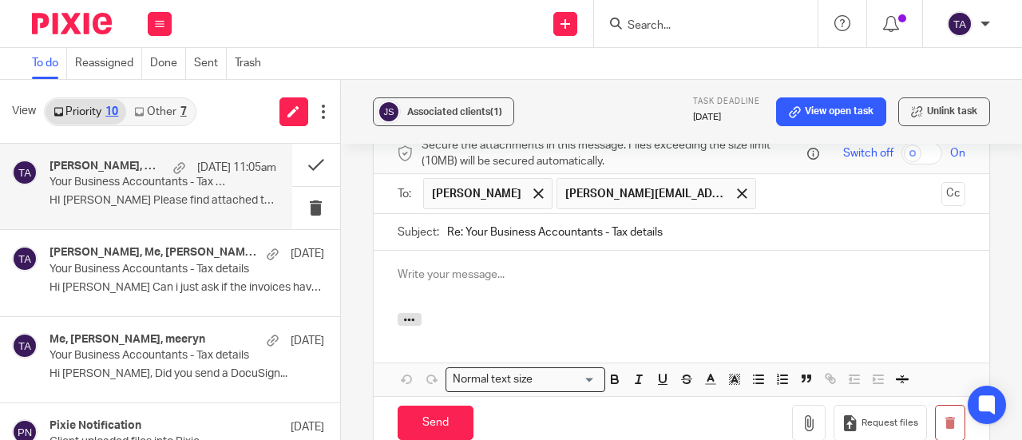
scroll to position [1782, 0]
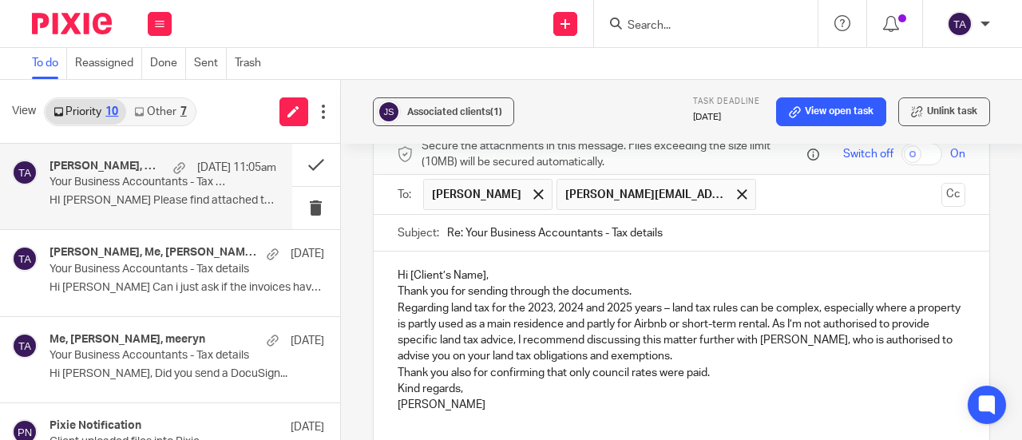
click at [482, 268] on p "Hi [Client’s Name]," at bounding box center [682, 276] width 568 height 16
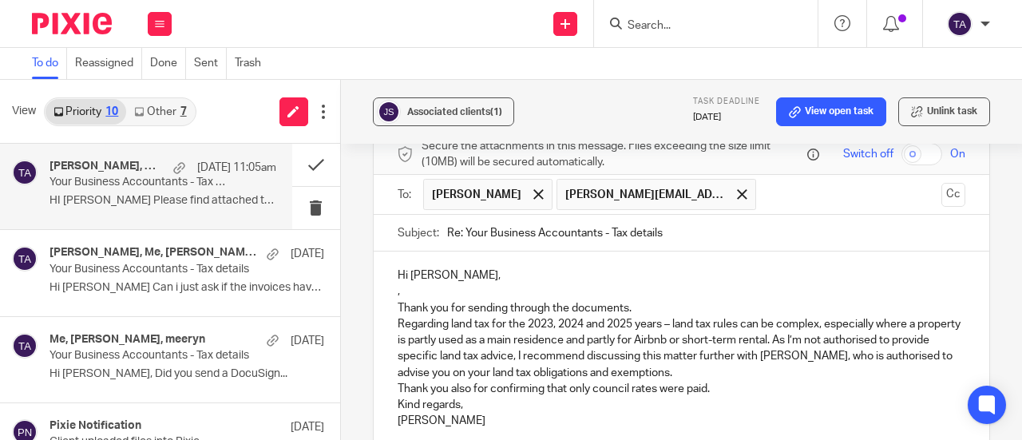
click at [633, 283] on p "," at bounding box center [682, 291] width 568 height 16
click at [633, 300] on p "Thank you for sending through the documents." at bounding box center [682, 308] width 568 height 16
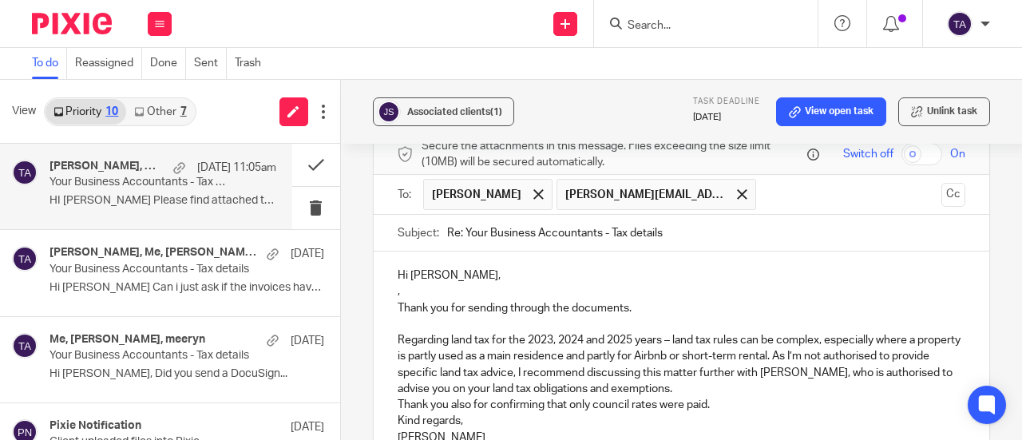
click at [672, 332] on p "Regarding land tax for the 2023, 2024 and 2025 years – land tax rules can be co…" at bounding box center [682, 364] width 568 height 65
click at [689, 334] on p "Regarding land tax for the 2023, 2024 and 2025 years, land tax rules can be com…" at bounding box center [682, 364] width 568 height 65
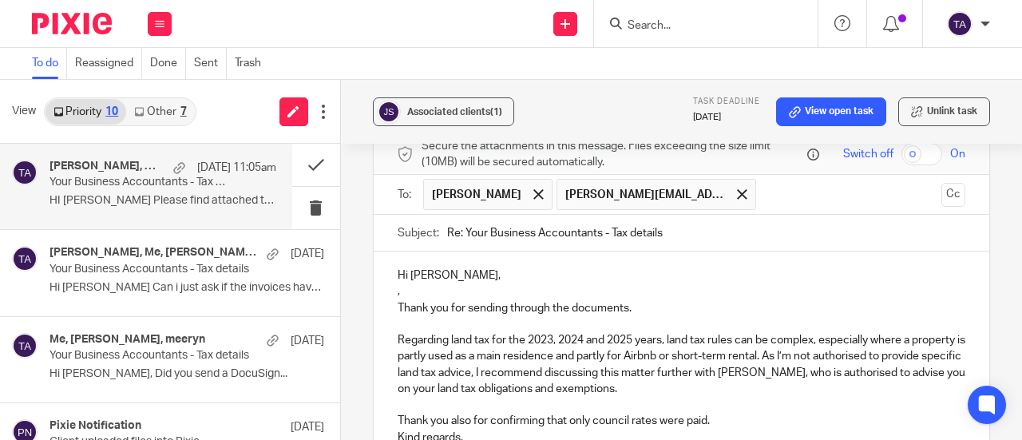
click at [719, 413] on p "Thank you also for confirming that only council rates were paid." at bounding box center [682, 421] width 568 height 16
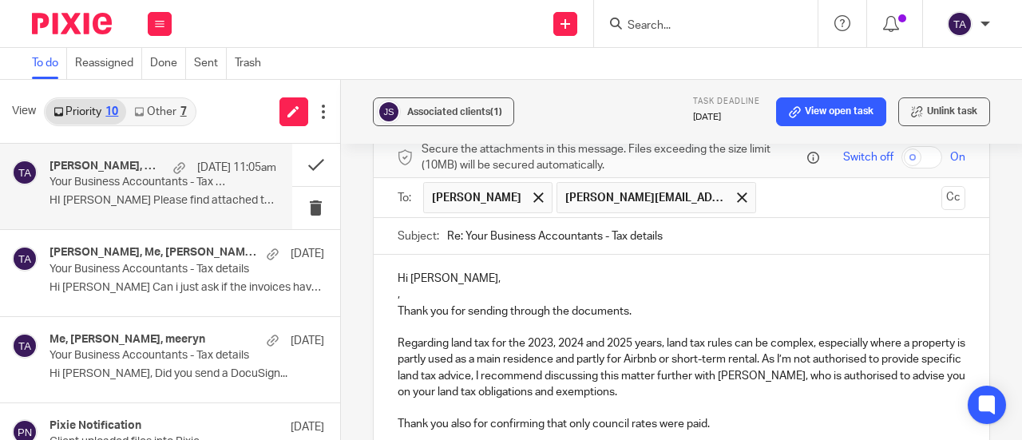
scroll to position [1778, 0]
click at [404, 287] on p "," at bounding box center [682, 295] width 568 height 16
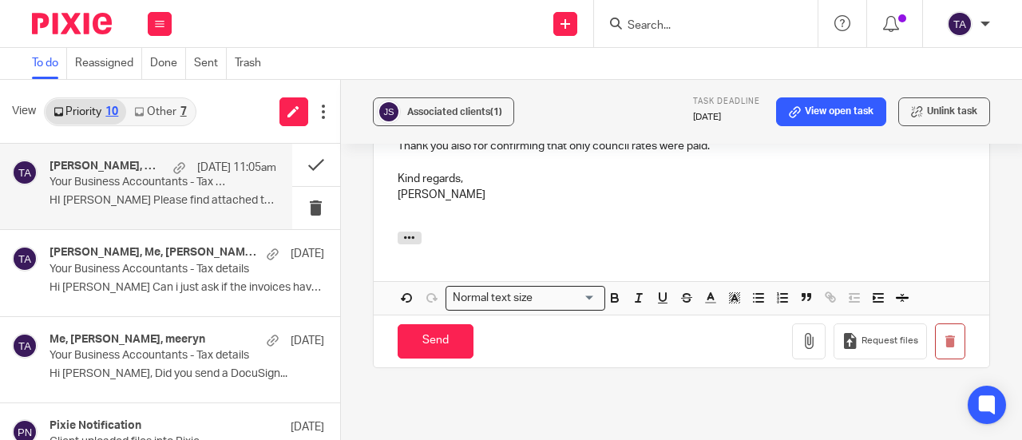
scroll to position [2057, 0]
click at [433, 323] on input "Send" at bounding box center [436, 340] width 76 height 34
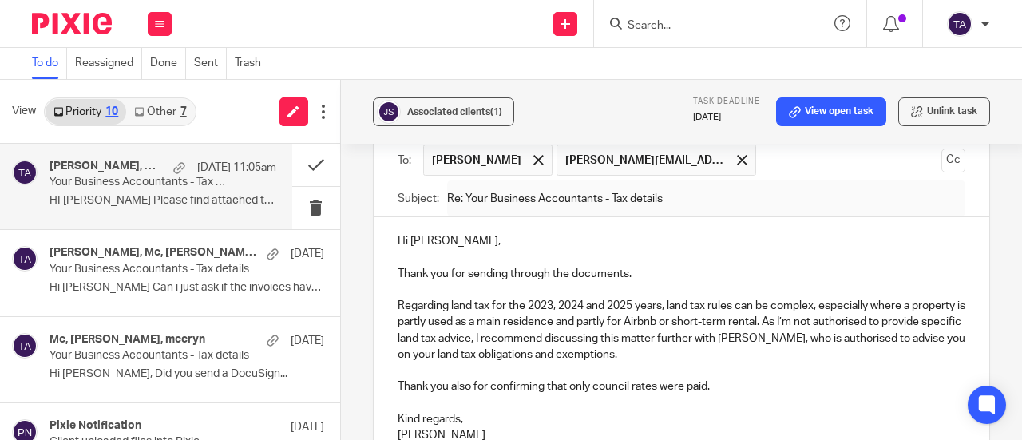
scroll to position [1594, 0]
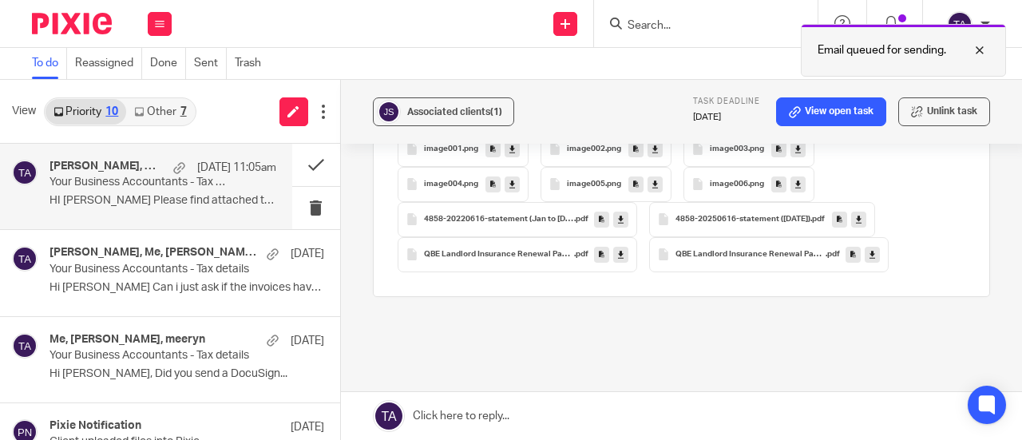
click at [931, 57] on p "Email queued for sending." at bounding box center [882, 50] width 129 height 16
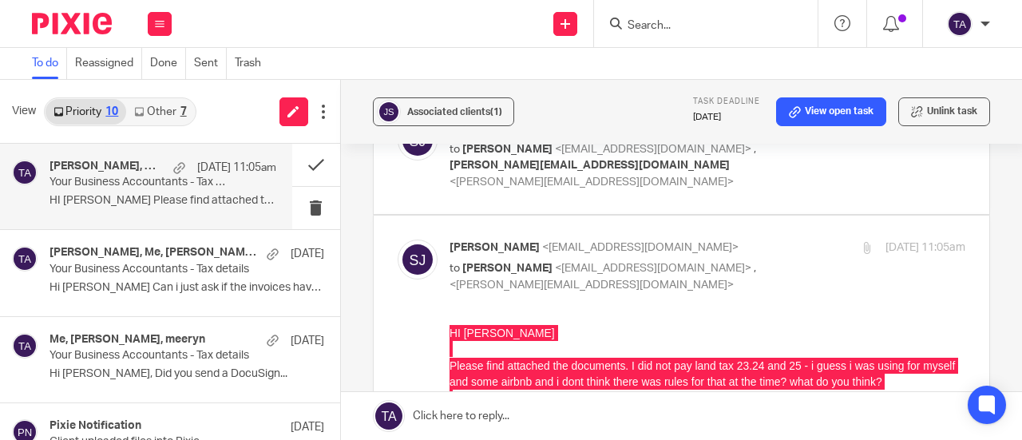
scroll to position [1130, 0]
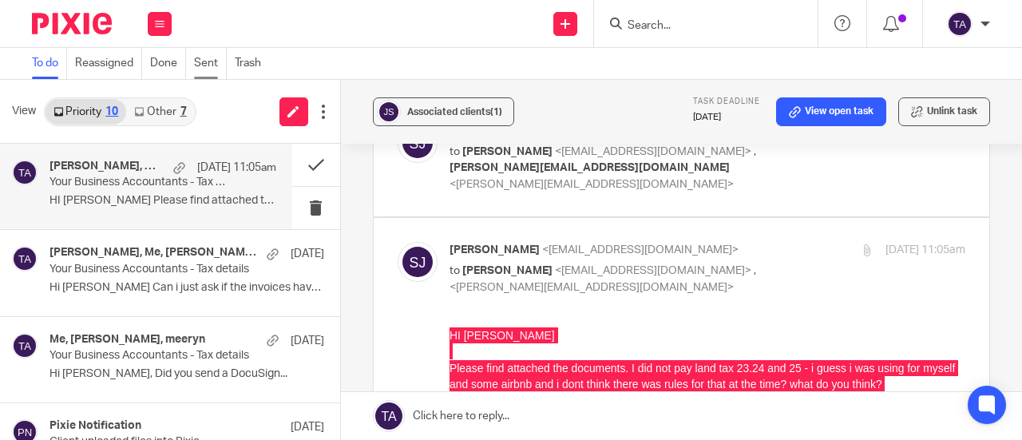
click at [218, 58] on link "Sent" at bounding box center [210, 63] width 33 height 31
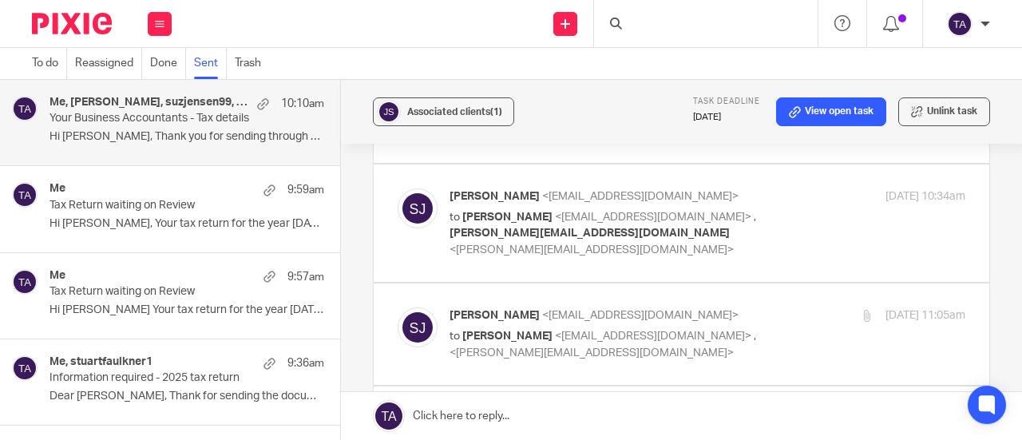
scroll to position [1064, 0]
click at [732, 329] on p "to Tarek Ahmed <tarek@ybaccountants.com.au> , <eleanor@ybaccountants.com.au>" at bounding box center [622, 345] width 344 height 33
checkbox input "true"
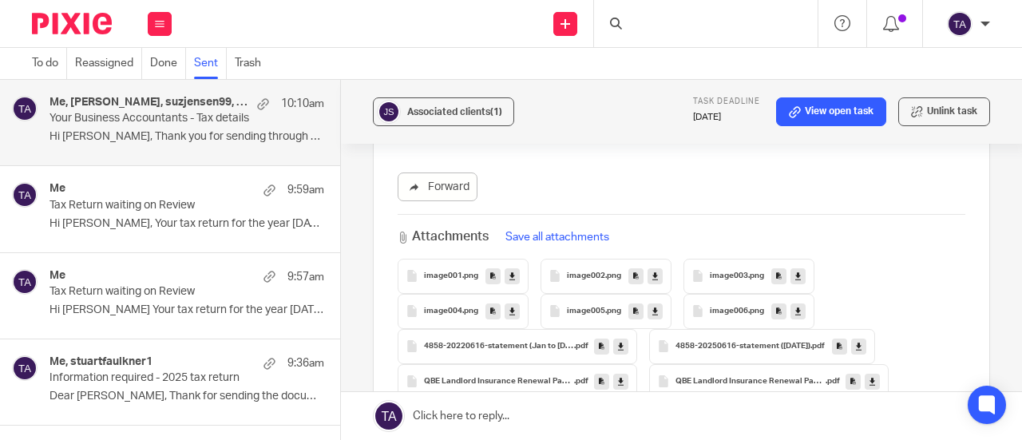
scroll to position [1471, 0]
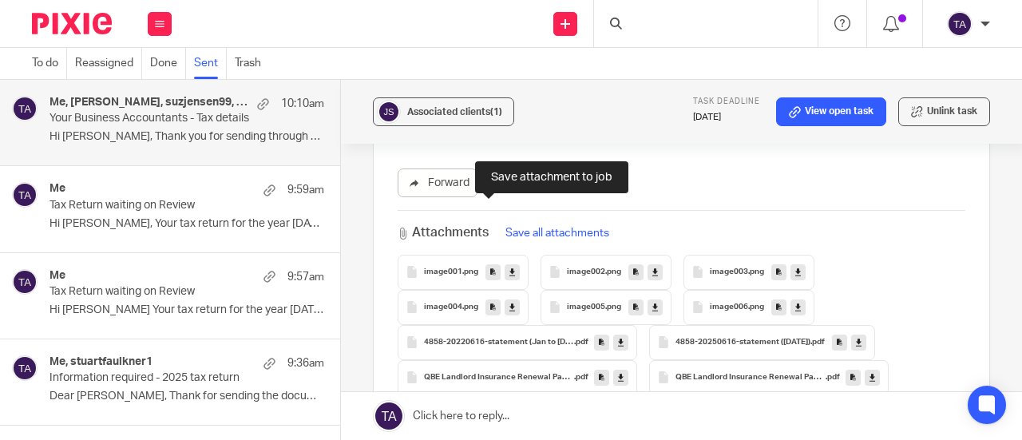
click at [486, 264] on link at bounding box center [493, 272] width 15 height 16
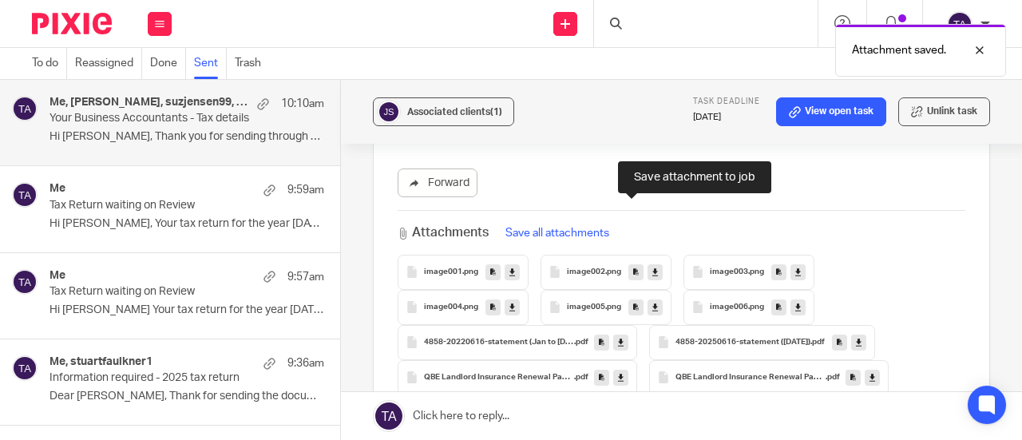
click at [633, 266] on icon at bounding box center [636, 272] width 6 height 12
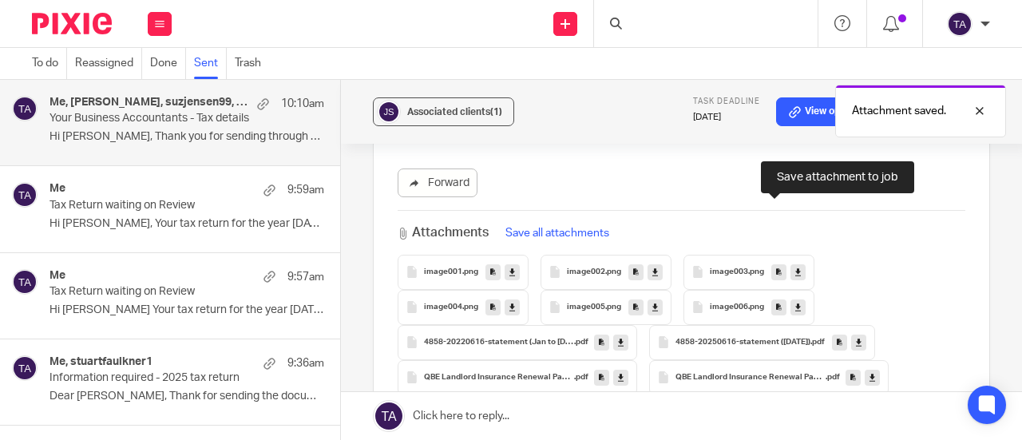
click at [776, 266] on icon at bounding box center [779, 272] width 6 height 12
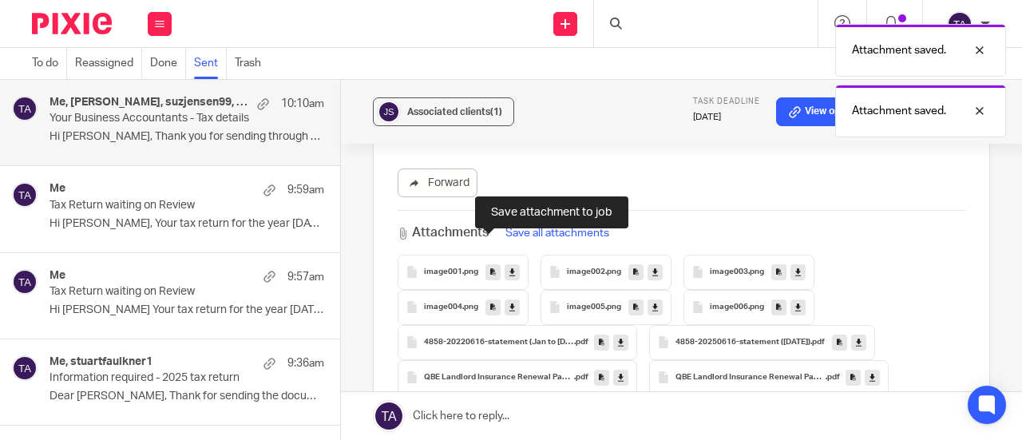
click at [490, 301] on icon at bounding box center [493, 307] width 6 height 12
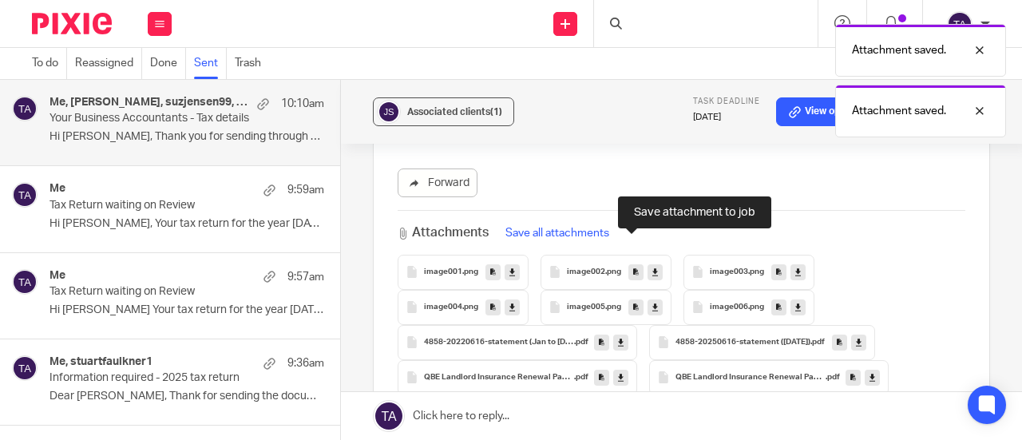
click at [633, 301] on icon at bounding box center [636, 307] width 6 height 12
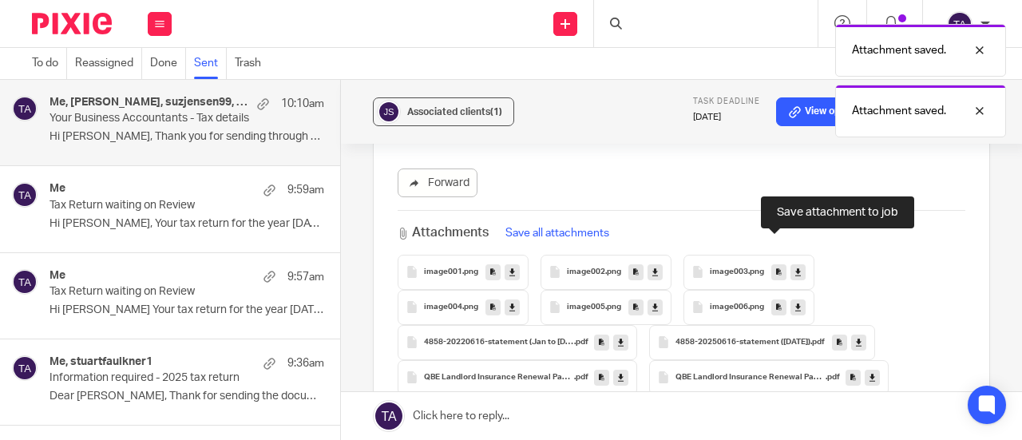
click at [776, 301] on icon at bounding box center [779, 307] width 6 height 12
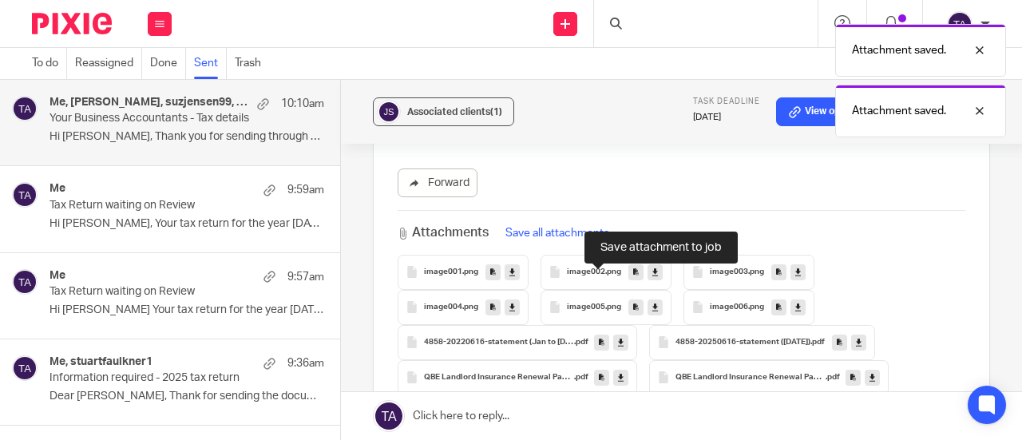
click at [599, 336] on icon at bounding box center [602, 342] width 6 height 12
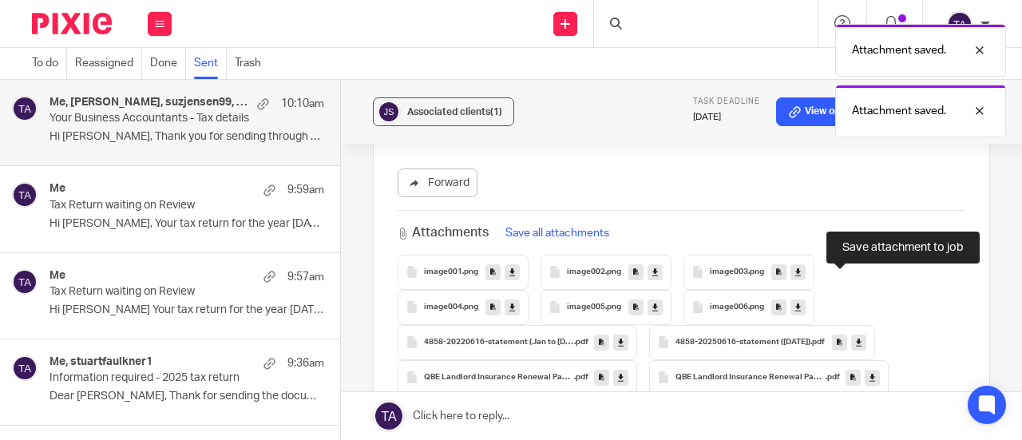
click at [839, 336] on icon at bounding box center [840, 342] width 6 height 12
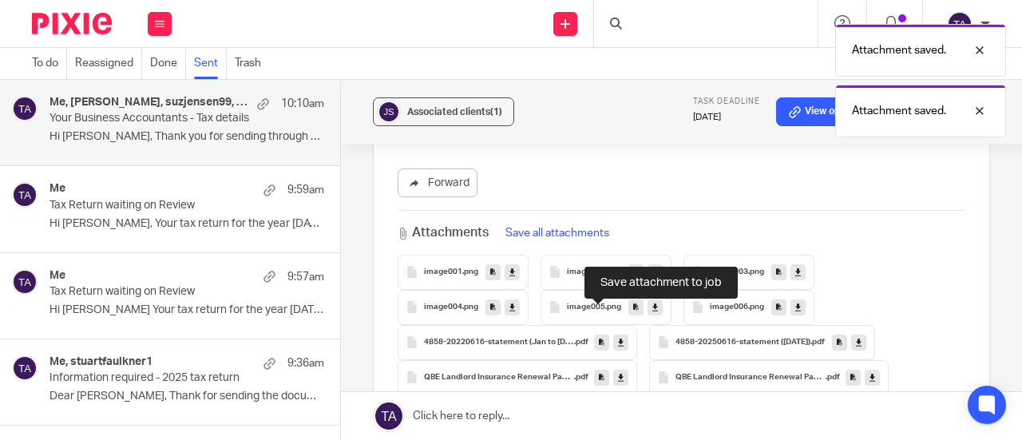
click at [599, 371] on icon at bounding box center [602, 377] width 6 height 12
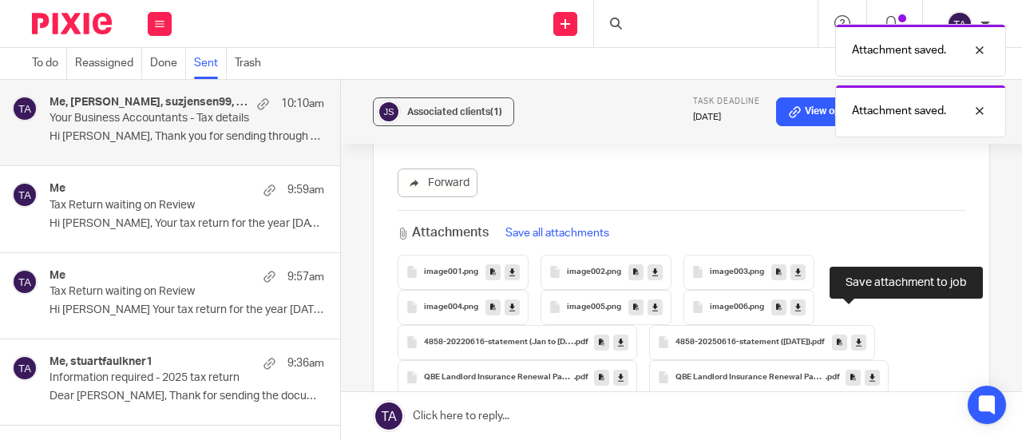
click at [851, 371] on icon at bounding box center [853, 377] width 6 height 12
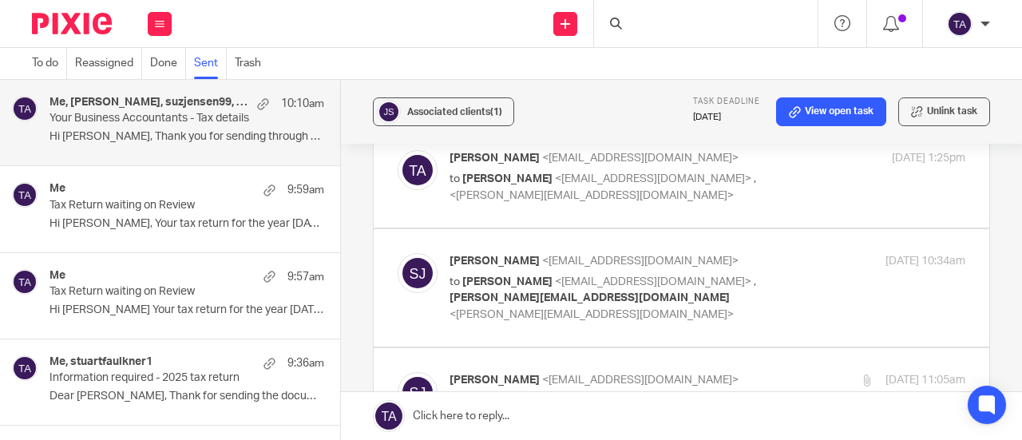
scroll to position [974, 0]
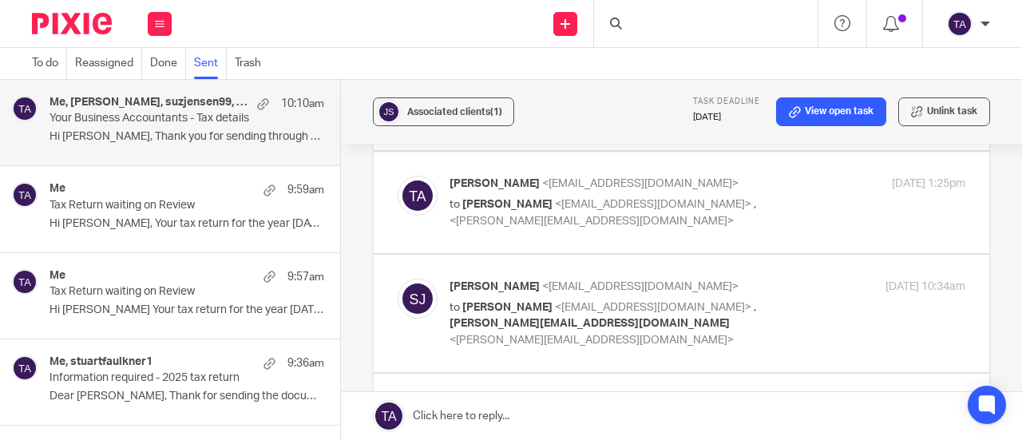
click at [767, 299] on p "to Tarek Ahmed <tarek@ybaccountants.com.au> , eleanor@ybaccountants.com.au <ele…" at bounding box center [622, 324] width 344 height 50
checkbox input "true"
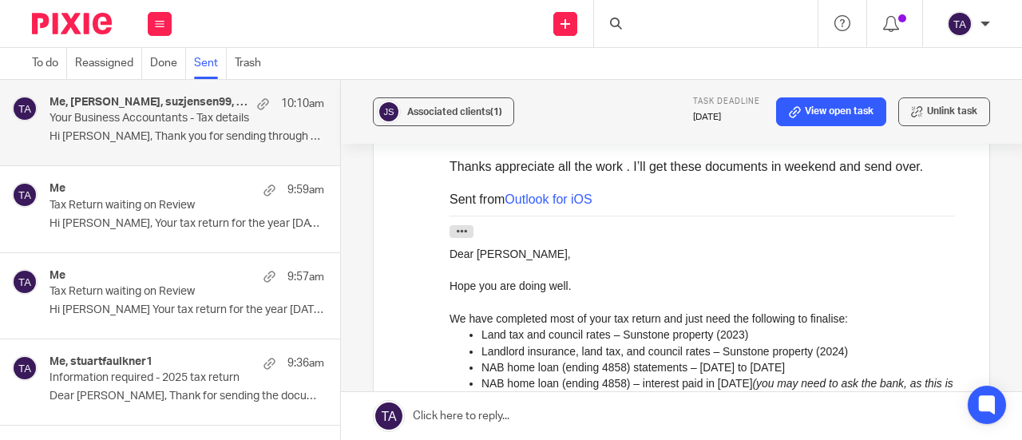
scroll to position [1224, 0]
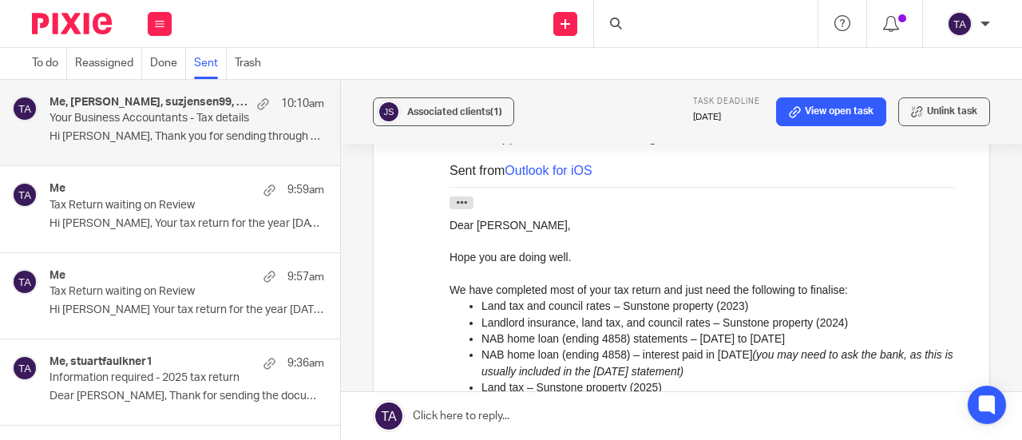
drag, startPoint x: 723, startPoint y: 371, endPoint x: 482, endPoint y: 359, distance: 240.7
click at [482, 359] on p "NAB home loan (ending 4858) – interest paid in Jun 2025 (you may need to ask th…" at bounding box center [723, 363] width 484 height 33
click at [701, 387] on p "Land tax – Sunstone property (2025)" at bounding box center [723, 387] width 484 height 16
drag, startPoint x: 726, startPoint y: 374, endPoint x: 480, endPoint y: 357, distance: 246.5
click at [481, 357] on p "NAB home loan (ending 4858) – interest paid in Jun 2025 (you may need to ask th…" at bounding box center [723, 363] width 484 height 33
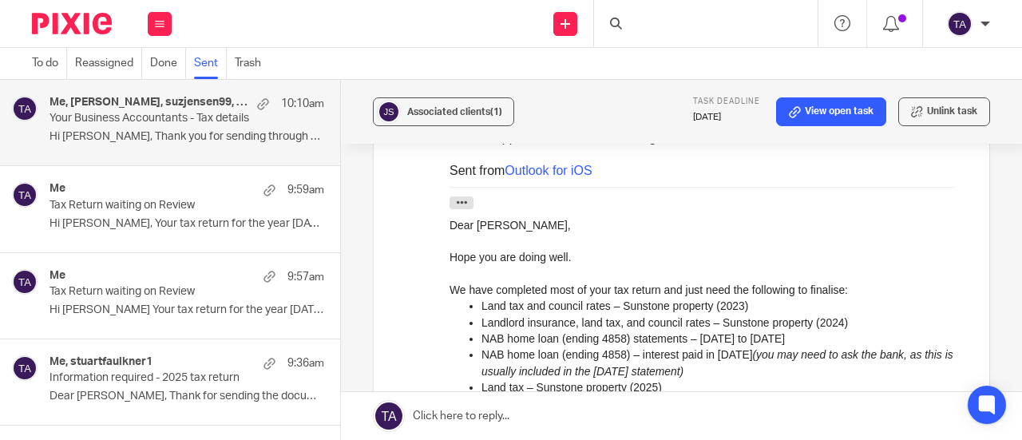
copy p "NAB home loan (ending 4858) – interest paid in Jun 2025 (you may need to ask th…"
click at [480, 414] on link at bounding box center [681, 416] width 681 height 48
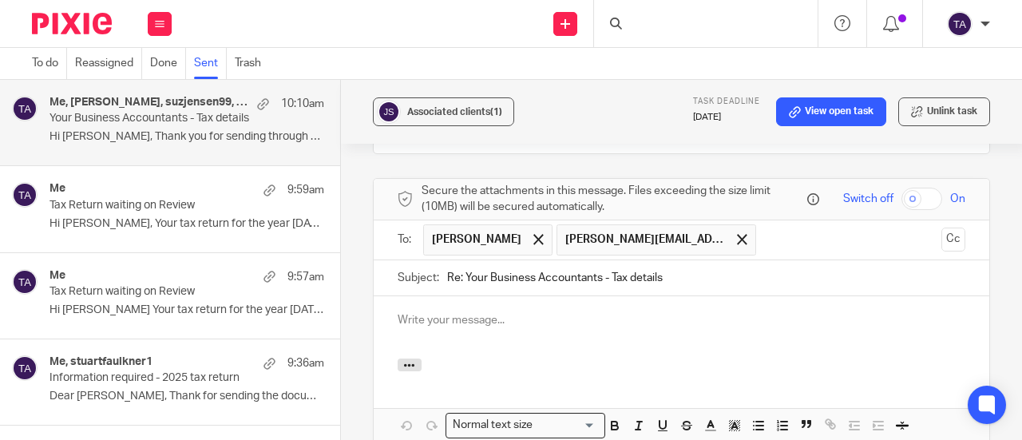
scroll to position [2995, 0]
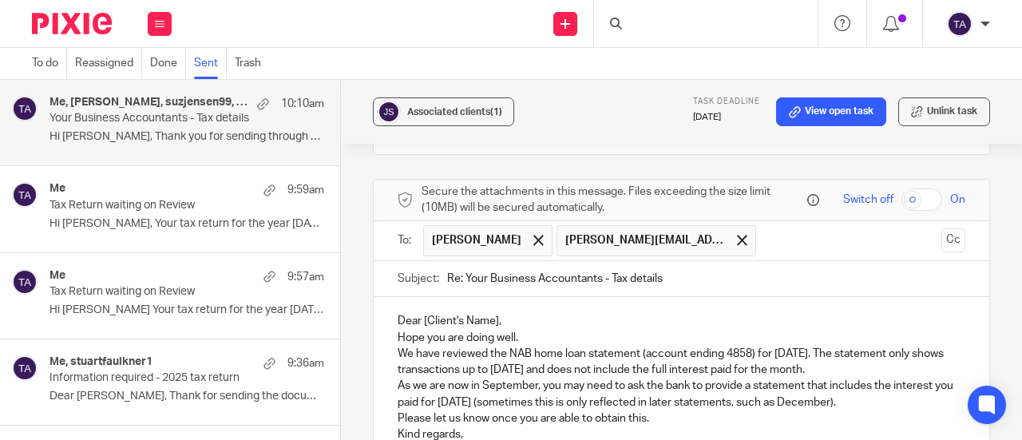
click at [494, 313] on p "Dear [Client's Name]," at bounding box center [682, 321] width 568 height 16
click at [491, 313] on p "Dear Suzanne," at bounding box center [682, 321] width 568 height 16
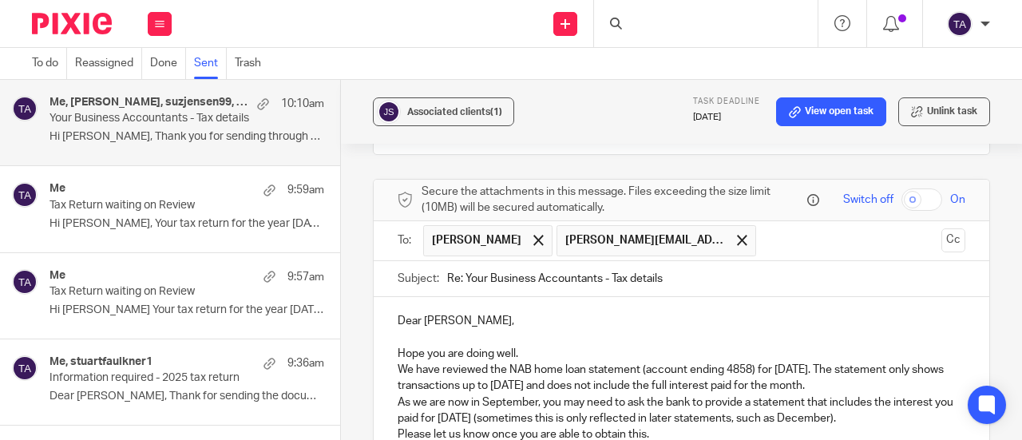
click at [526, 346] on p "Hope you are doing well." at bounding box center [682, 354] width 568 height 16
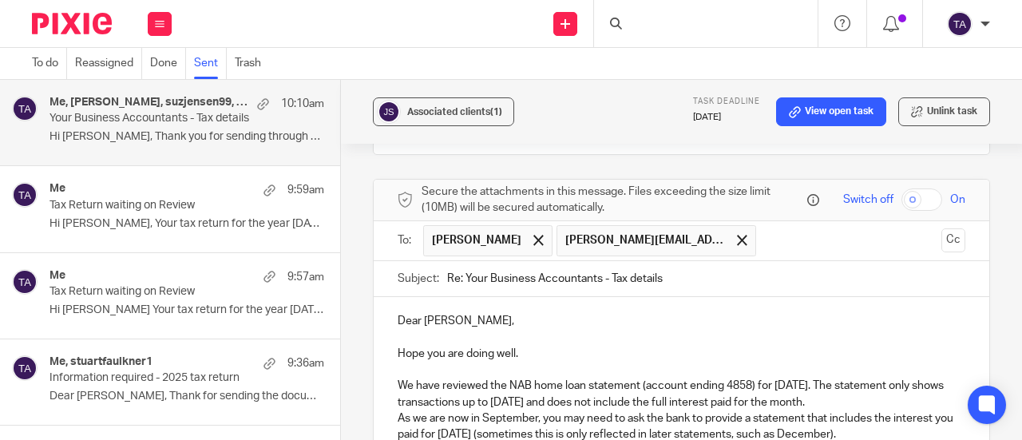
click at [737, 378] on p "We have reviewed the NAB home loan statement (account ending 4858) for June 202…" at bounding box center [682, 394] width 568 height 33
drag, startPoint x: 517, startPoint y: 374, endPoint x: 918, endPoint y: 381, distance: 401.7
click at [918, 410] on p "As we are now in September, you may need to ask the bank to provide a statement…" at bounding box center [682, 426] width 568 height 33
click at [859, 378] on p "We have reviewed the NAB home loan statement (account ending 4858) for June 202…" at bounding box center [682, 394] width 568 height 33
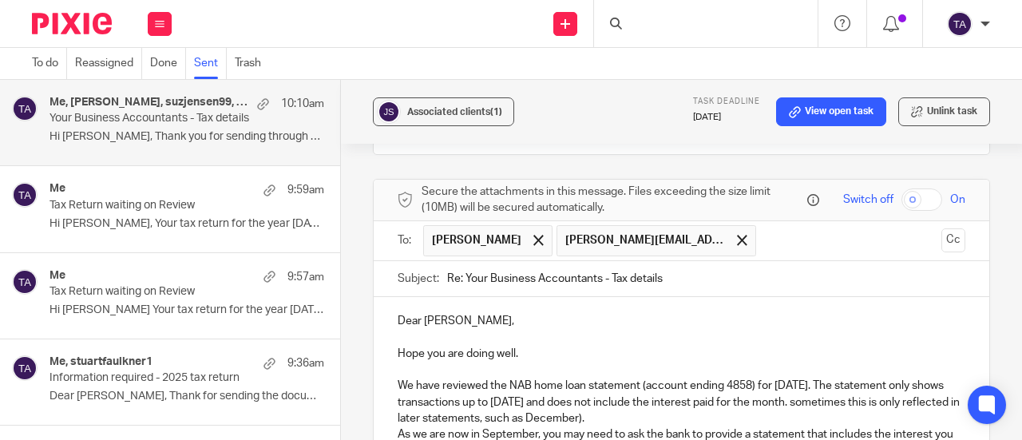
click at [863, 378] on p "We have reviewed the NAB home loan statement (account ending 4858) for June 202…" at bounding box center [682, 402] width 568 height 49
click at [673, 378] on p "We have reviewed the NAB home loan statement (account ending 4858) for June 202…" at bounding box center [682, 402] width 568 height 49
click at [547, 426] on p "As we are now in September, you may need to ask the bank to provide a statement…" at bounding box center [682, 442] width 568 height 33
click at [591, 378] on p "We have reviewed the NAB home loan statement (account ending 4858) for June 202…" at bounding box center [682, 402] width 568 height 49
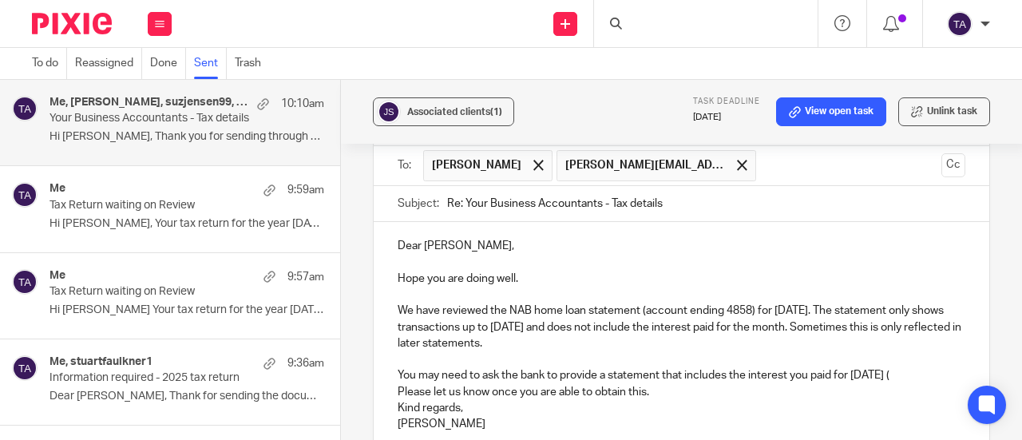
scroll to position [3073, 0]
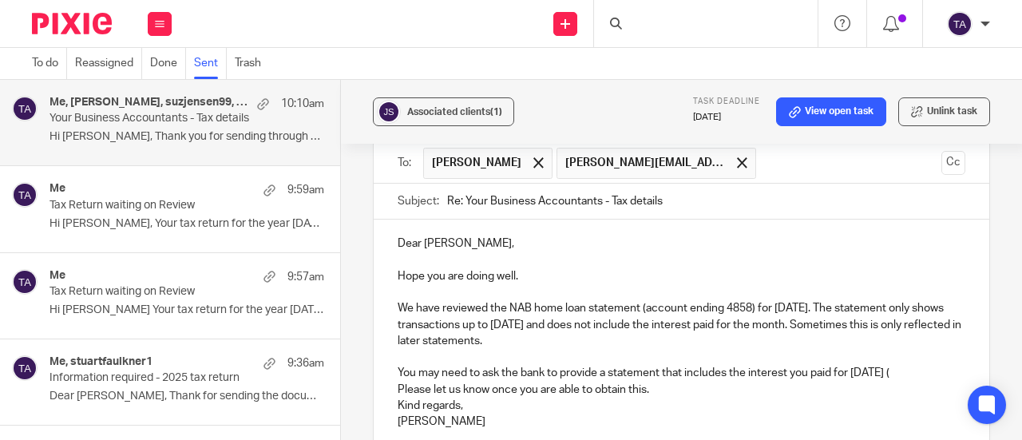
click at [656, 382] on p "Please let us know once you are able to obtain this." at bounding box center [682, 390] width 568 height 16
click at [941, 315] on div "Dear Suzanne, Hope you are doing well. We have reviewed the NAB home loan state…" at bounding box center [682, 339] width 616 height 238
click at [398, 382] on p "Please let us know once you are able to obtain this." at bounding box center [682, 390] width 568 height 16
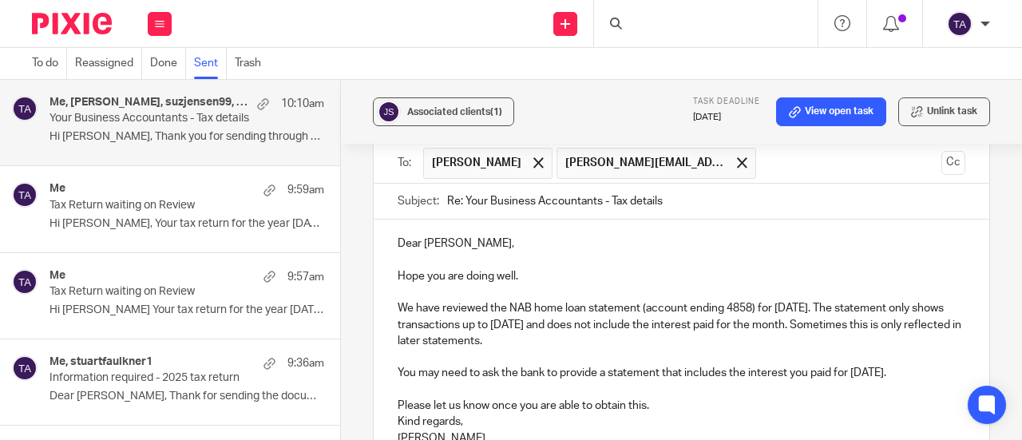
click at [398, 414] on p "Kind regards, Tarek Ahmed" at bounding box center [682, 430] width 568 height 33
drag, startPoint x: 639, startPoint y: 247, endPoint x: 752, endPoint y: 247, distance: 113.4
click at [752, 300] on p "We have reviewed the NAB home loan statement (account ending 4858) for June 202…" at bounding box center [682, 324] width 568 height 49
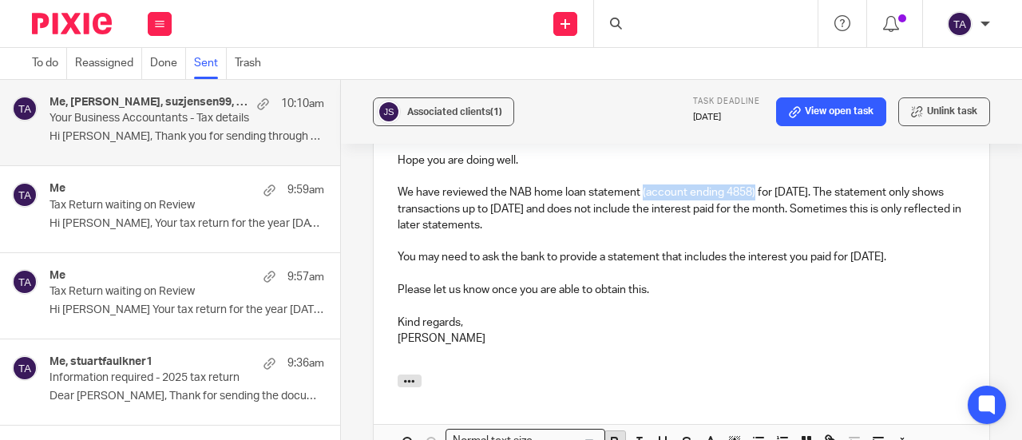
click at [608, 434] on icon "button" at bounding box center [615, 441] width 14 height 14
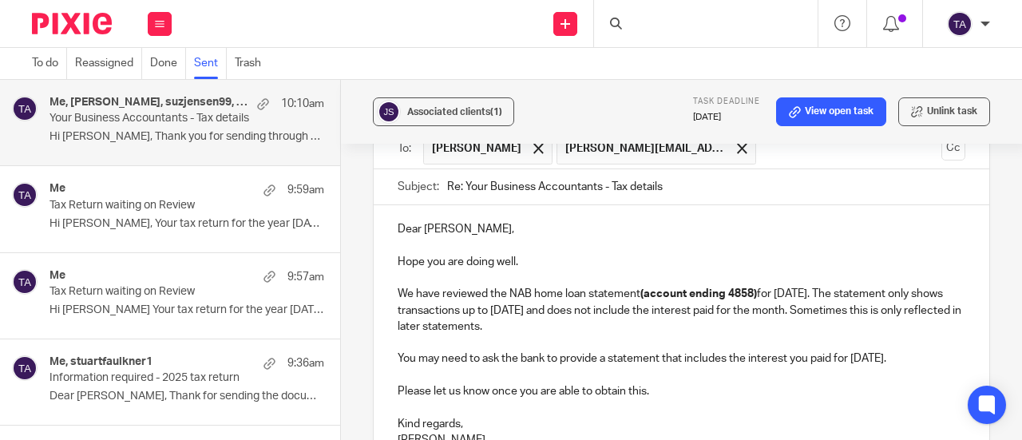
scroll to position [3083, 0]
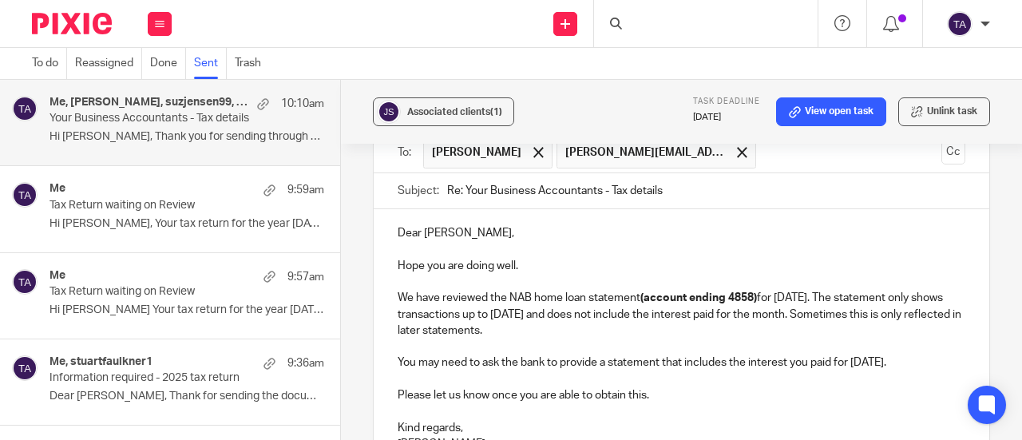
click at [716, 339] on p at bounding box center [682, 347] width 568 height 16
drag, startPoint x: 496, startPoint y: 254, endPoint x: 590, endPoint y: 252, distance: 94.3
click at [590, 290] on p "We have reviewed the NAB home loan statement (account ending 4858) for June 202…" at bounding box center [682, 314] width 568 height 49
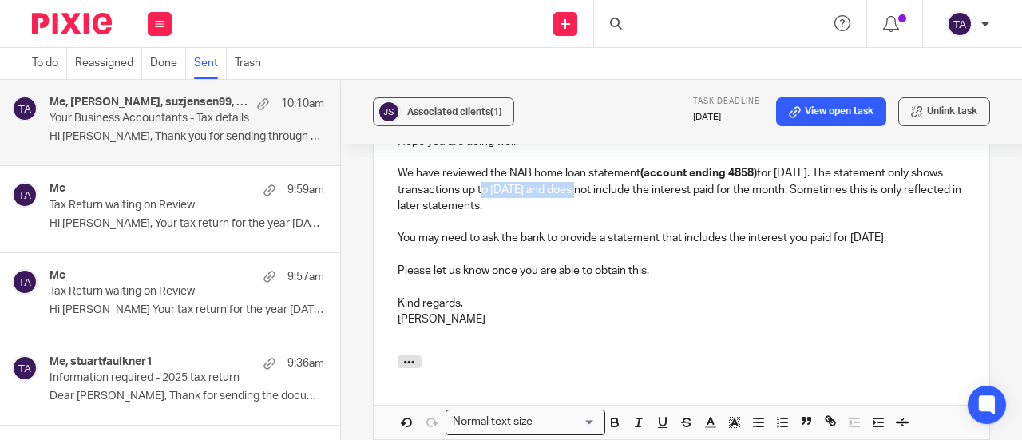
scroll to position [3218, 0]
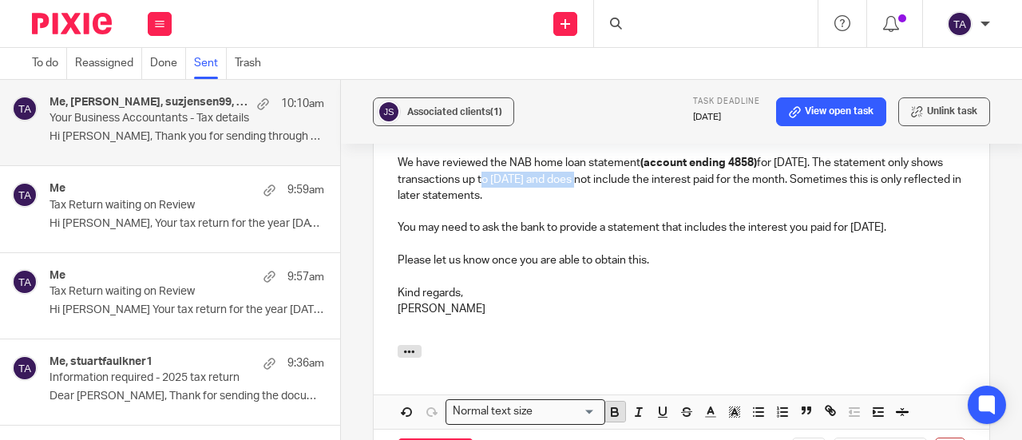
click at [614, 405] on icon "button" at bounding box center [615, 412] width 14 height 14
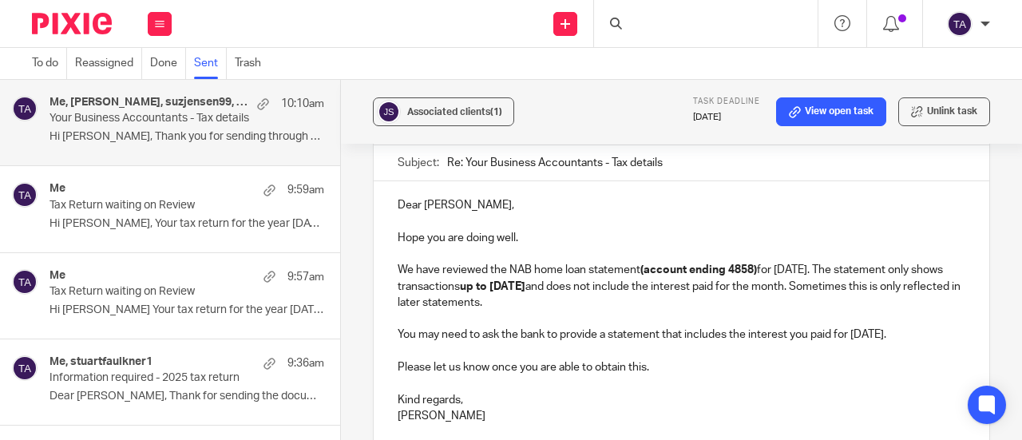
scroll to position [3110, 0]
click at [853, 263] on p "We have reviewed the NAB home loan statement (account ending 4858) for June 202…" at bounding box center [682, 287] width 568 height 49
click at [740, 327] on p "You may need to ask the bank to provide a statement that includes the interest …" at bounding box center [682, 335] width 568 height 16
click at [650, 263] on p "We have reviewed the NAB home loan statement (account ending 4858) for June 202…" at bounding box center [682, 287] width 568 height 49
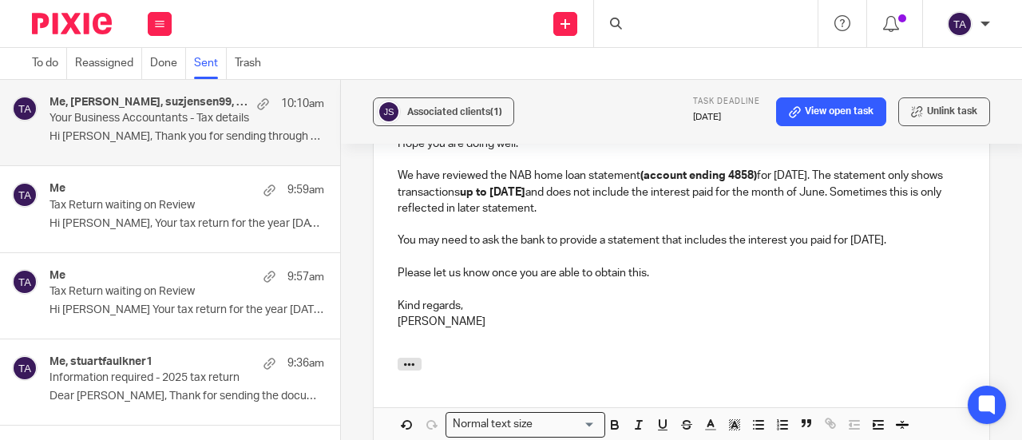
scroll to position [3236, 0]
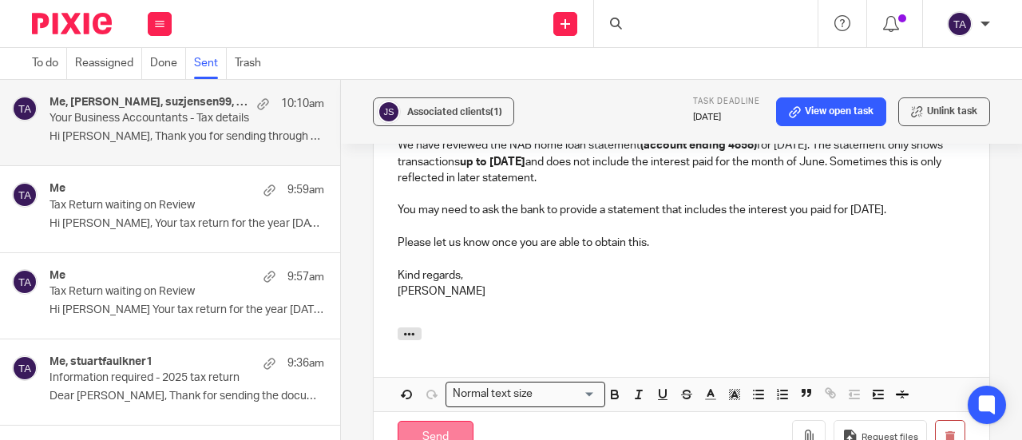
click at [441, 421] on input "Send" at bounding box center [436, 438] width 76 height 34
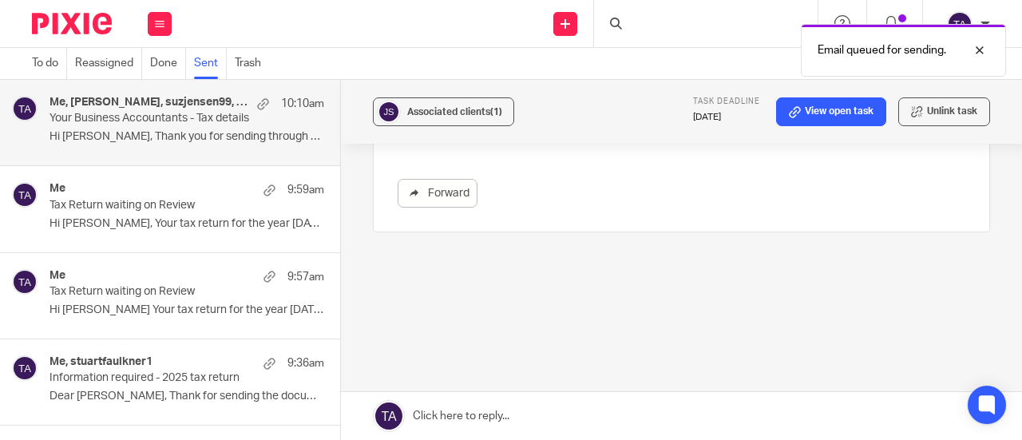
scroll to position [2855, 0]
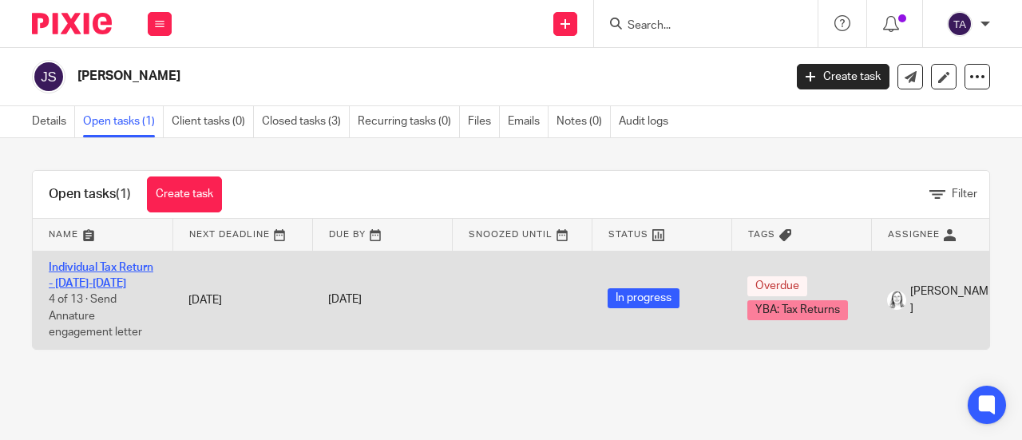
click at [112, 271] on link "Individual Tax Return - [DATE]-[DATE]" at bounding box center [101, 275] width 105 height 27
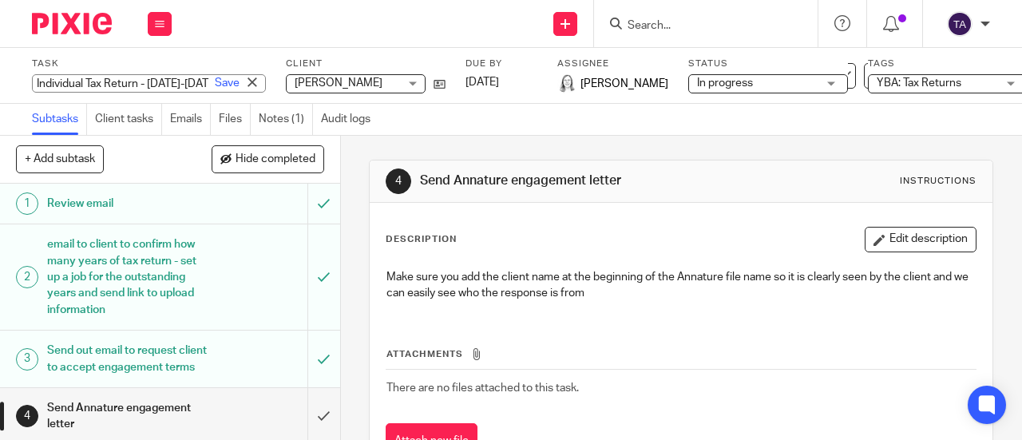
click at [149, 77] on div "Individual Tax Return - [DATE]-[DATE] Save Individual Tax Return - [DATE]-[DATE]" at bounding box center [149, 83] width 234 height 18
type input "Individual Tax Return - [DATE]-[DATE]"
click at [215, 77] on link "Save" at bounding box center [227, 83] width 25 height 16
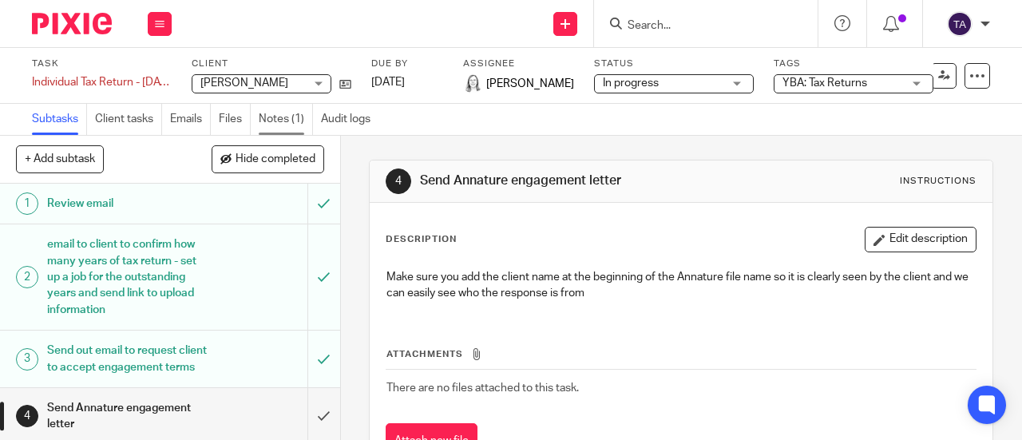
click at [286, 113] on link "Notes (1)" at bounding box center [286, 119] width 54 height 31
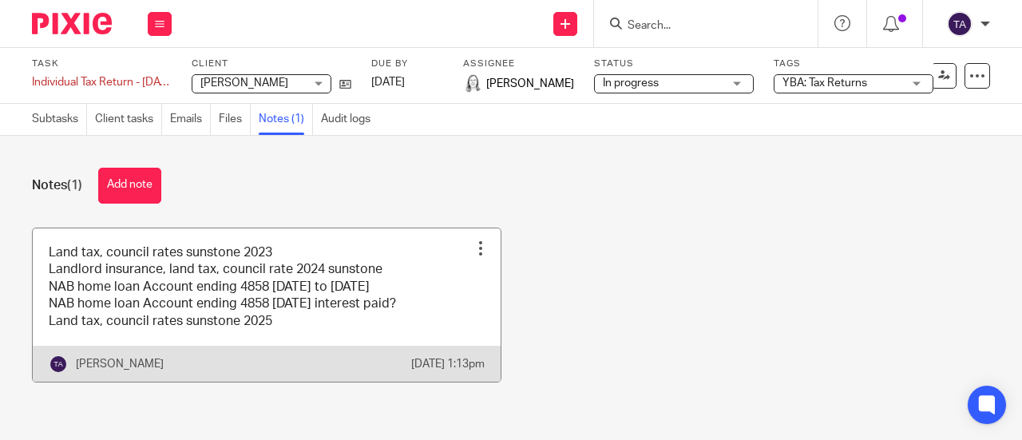
click at [305, 319] on link at bounding box center [267, 304] width 468 height 153
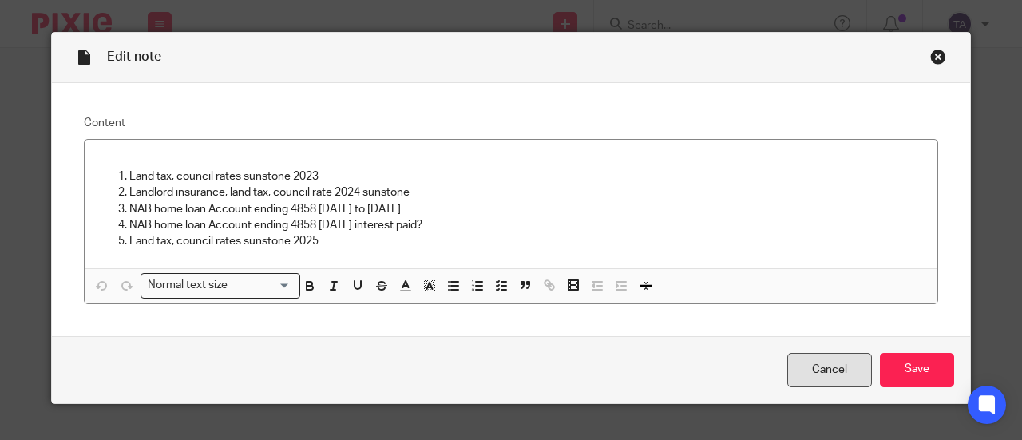
click at [816, 382] on link "Cancel" at bounding box center [829, 370] width 85 height 34
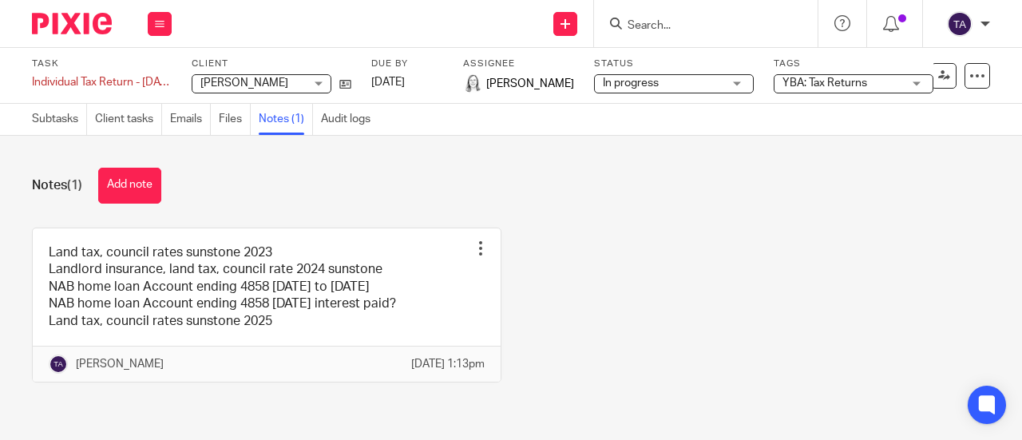
click at [287, 64] on label "Client" at bounding box center [272, 63] width 160 height 13
click at [233, 117] on link "Files" at bounding box center [235, 119] width 32 height 31
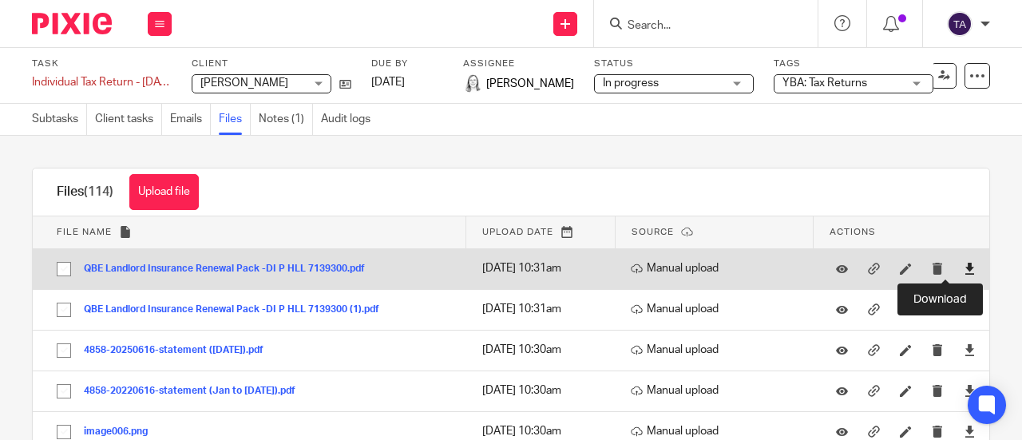
click at [964, 273] on icon at bounding box center [970, 269] width 12 height 12
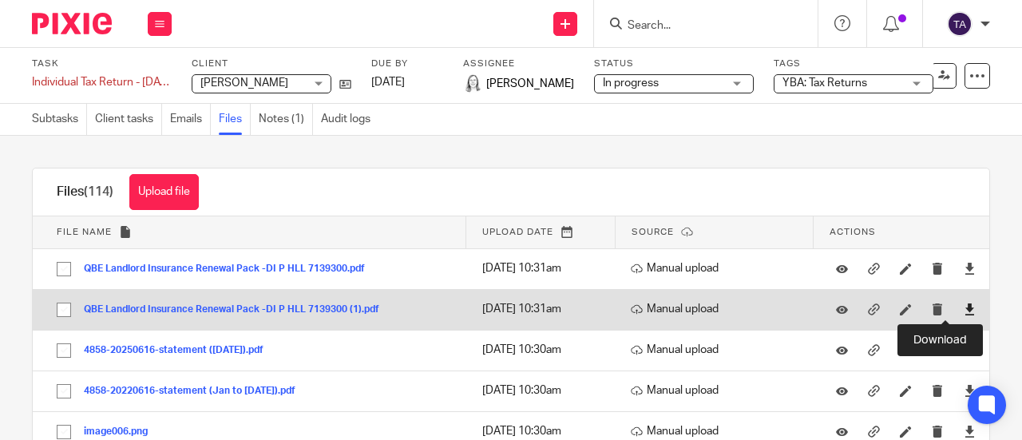
click at [964, 307] on icon at bounding box center [970, 309] width 12 height 12
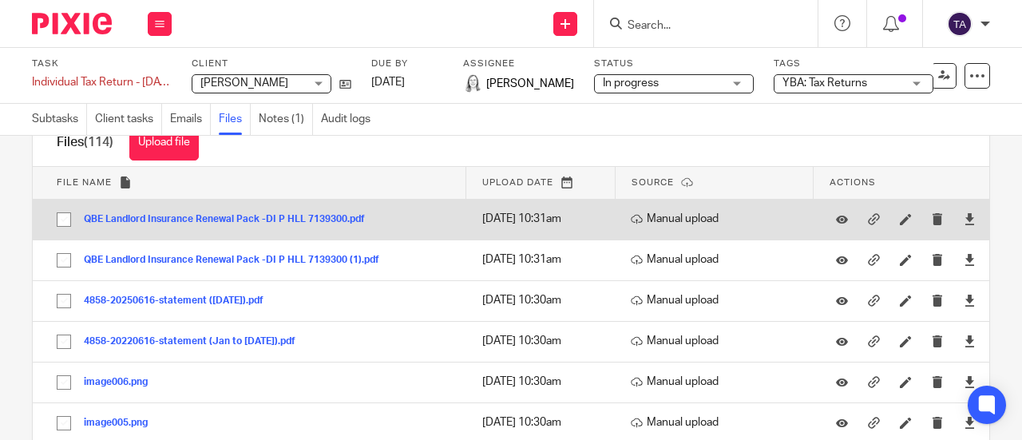
scroll to position [50, 0]
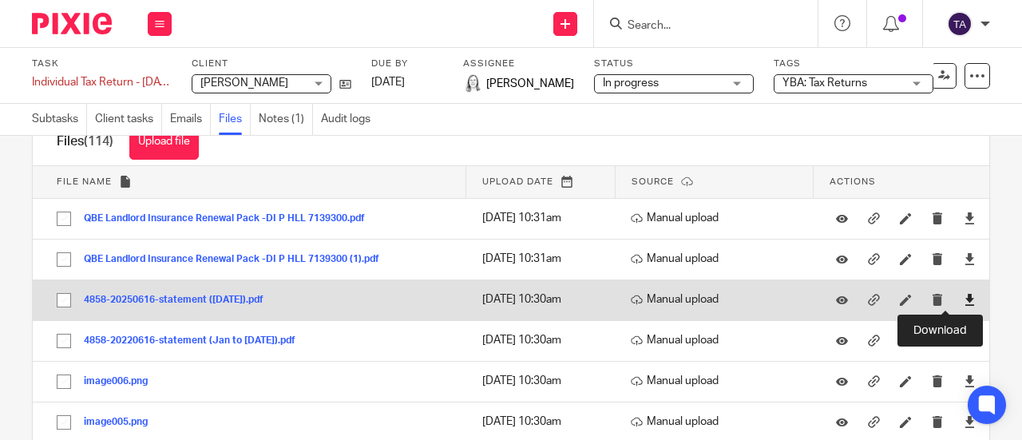
click at [964, 295] on icon at bounding box center [970, 300] width 12 height 12
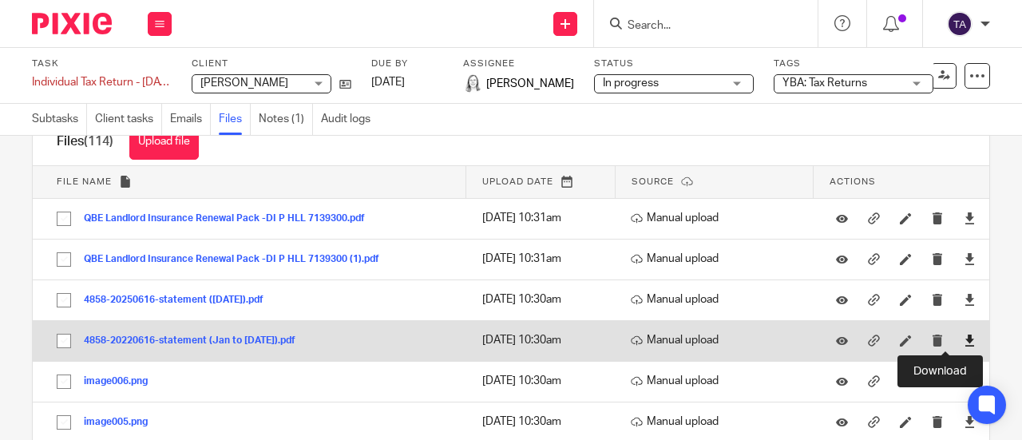
click at [964, 340] on icon at bounding box center [970, 341] width 12 height 12
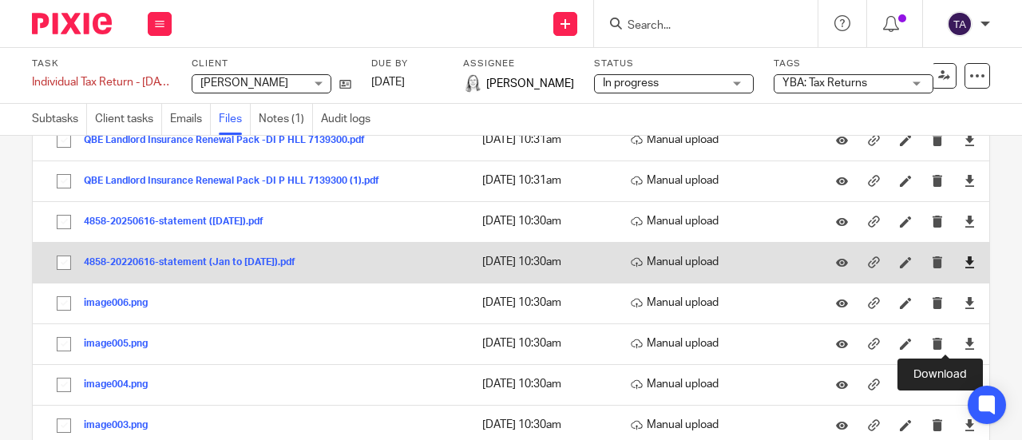
scroll to position [164, 0]
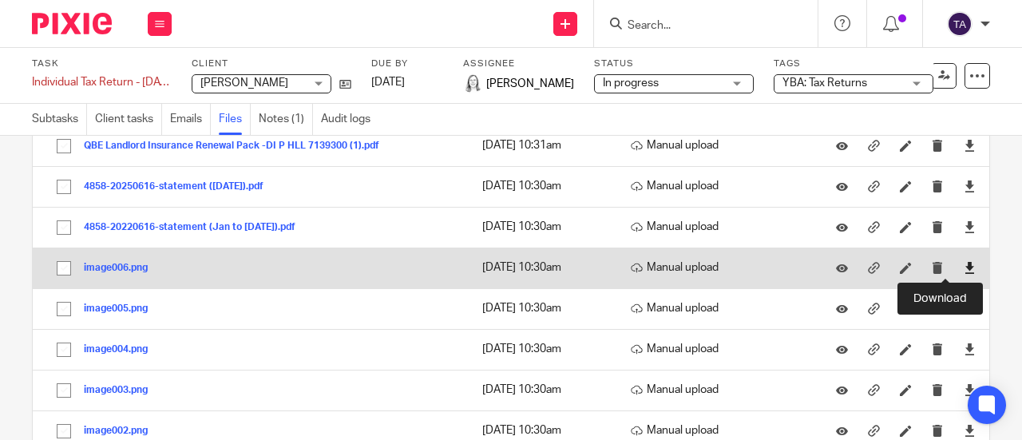
click at [964, 269] on icon at bounding box center [970, 268] width 12 height 12
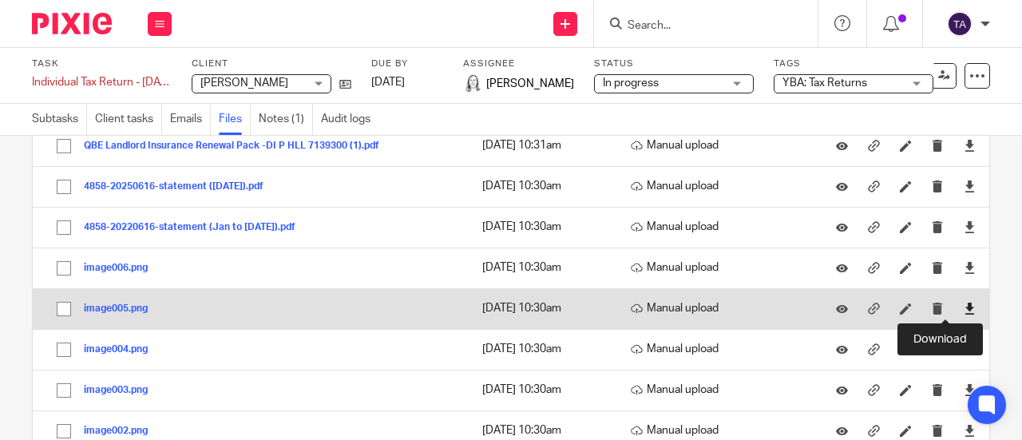
click at [964, 308] on icon at bounding box center [970, 309] width 12 height 12
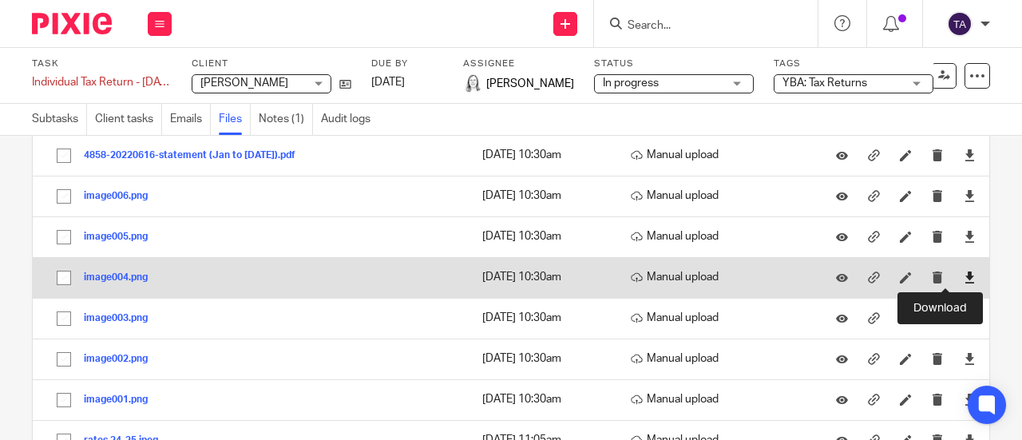
click at [964, 275] on icon at bounding box center [970, 278] width 12 height 12
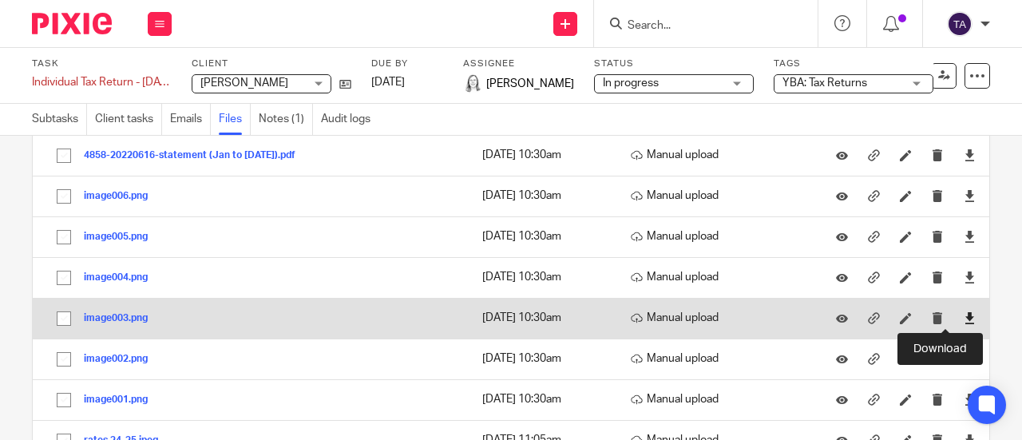
click at [964, 313] on icon at bounding box center [970, 318] width 12 height 12
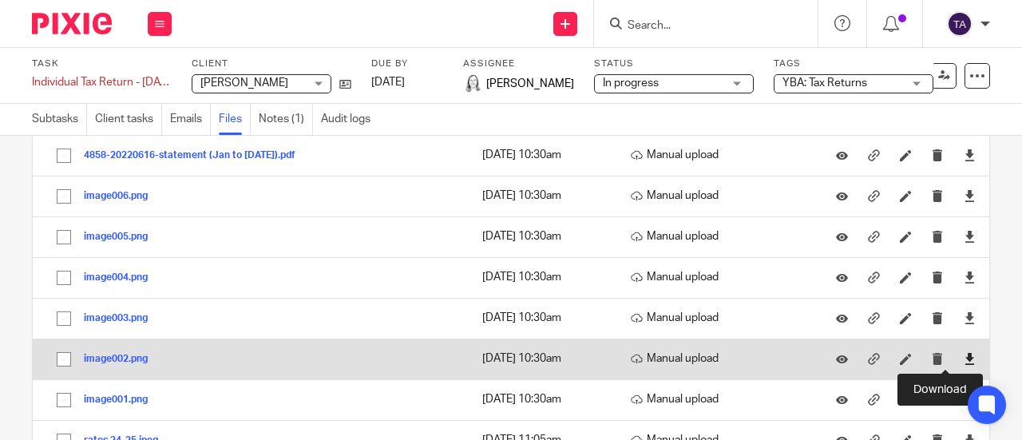
click at [964, 356] on icon at bounding box center [970, 359] width 12 height 12
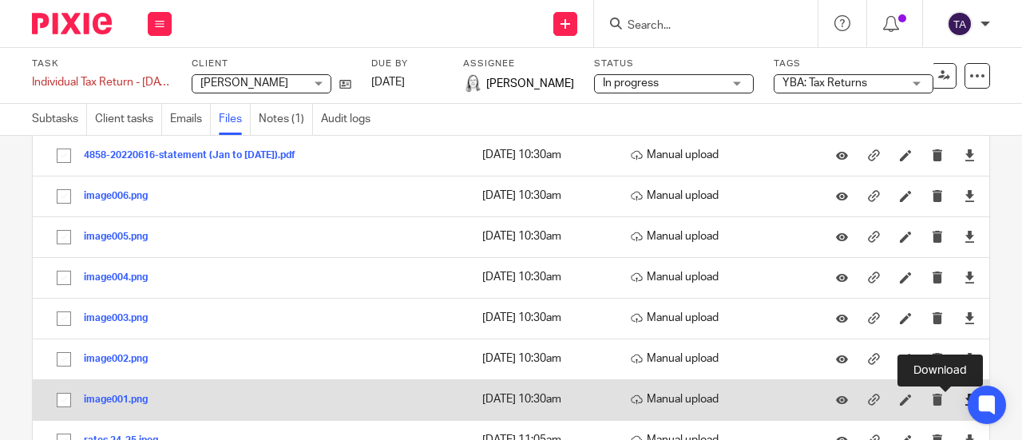
click at [964, 401] on icon at bounding box center [970, 400] width 12 height 12
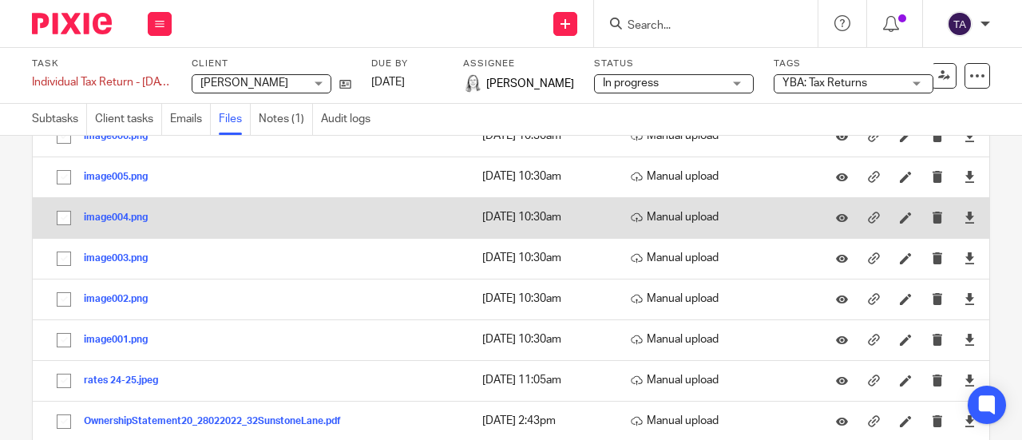
scroll to position [0, 0]
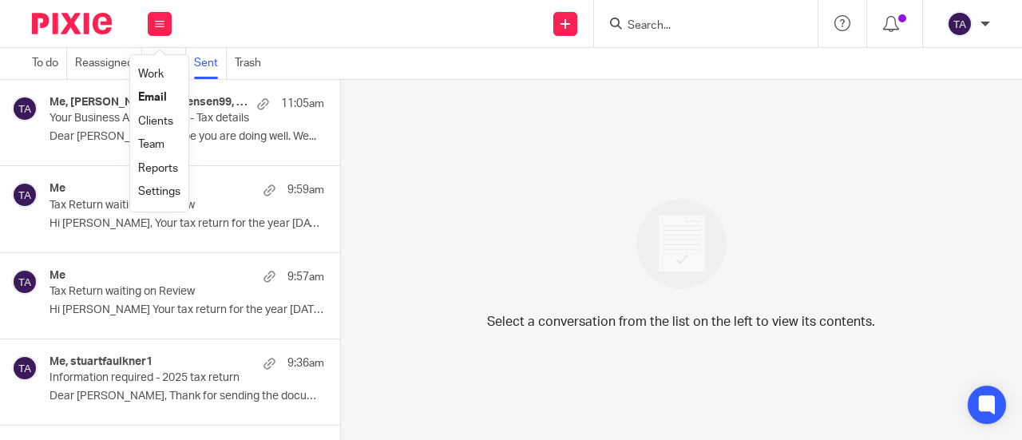
click at [152, 95] on link "Email" at bounding box center [152, 97] width 29 height 11
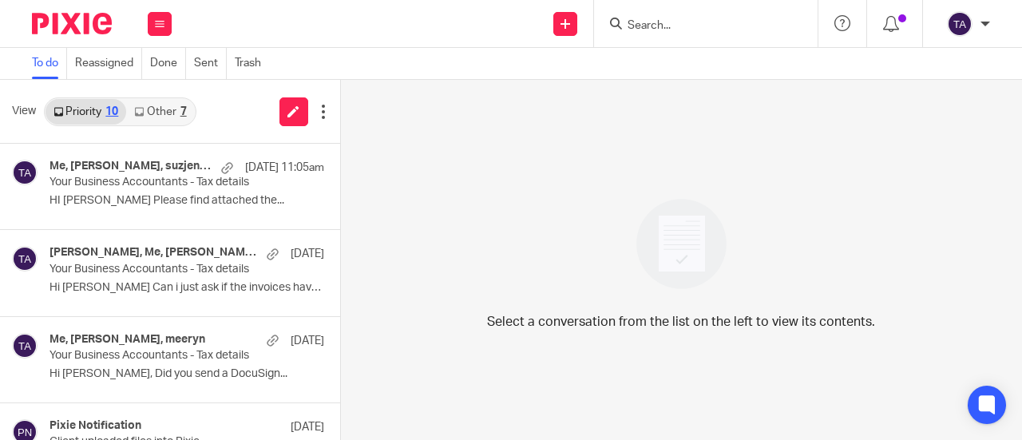
click at [345, 65] on div "To do Reassigned Done Sent Trash" at bounding box center [511, 64] width 1022 height 32
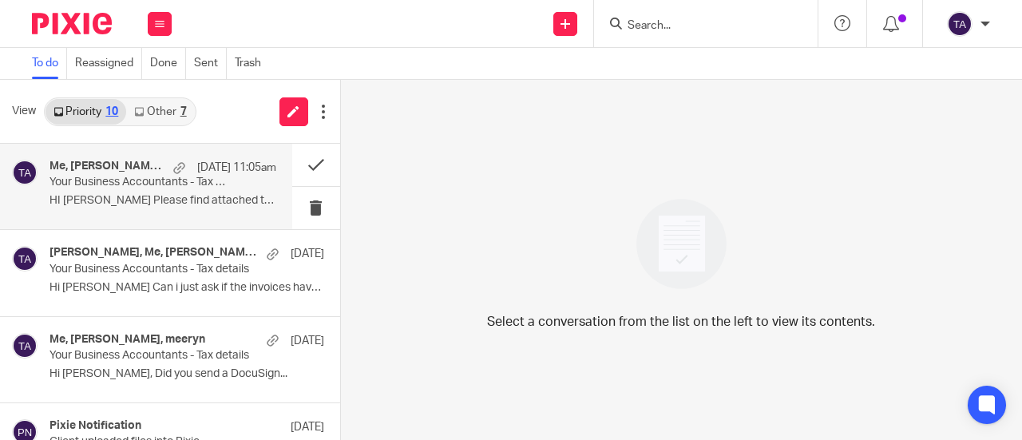
click at [162, 189] on div "Me, suzanne jensen, suzjensen99, Eleanor Shakeshaft 13 Sep 11:05am Your Busines…" at bounding box center [163, 187] width 227 height 54
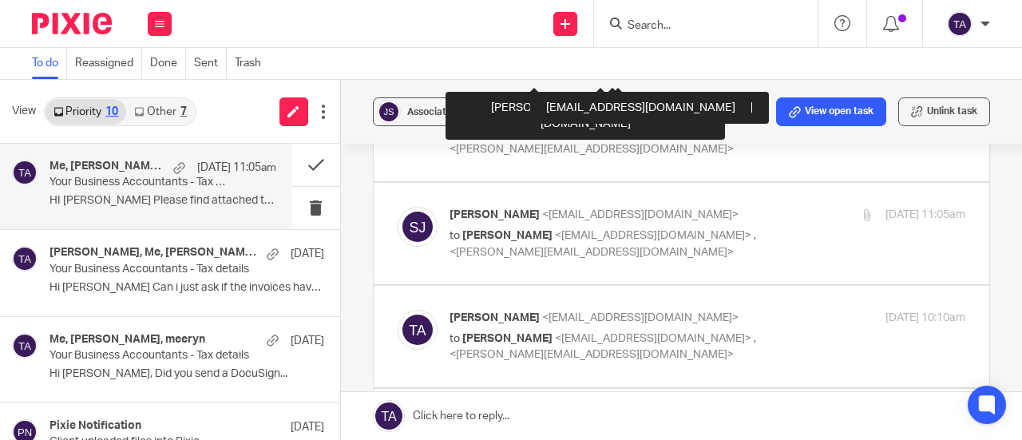
scroll to position [1164, 0]
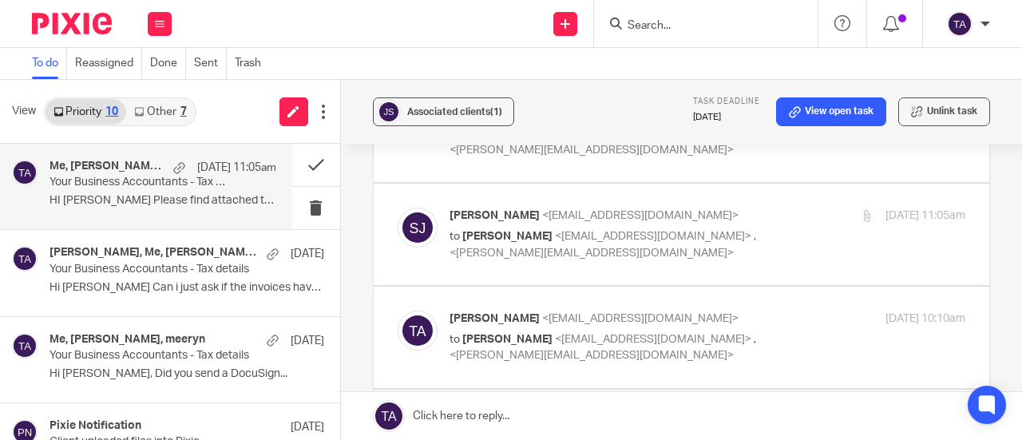
click at [771, 331] on p "to Suzanne Jensen <suzjensen99@gmail.com> , <eleanor@ybaccountants.com.au>" at bounding box center [622, 347] width 344 height 33
checkbox input "true"
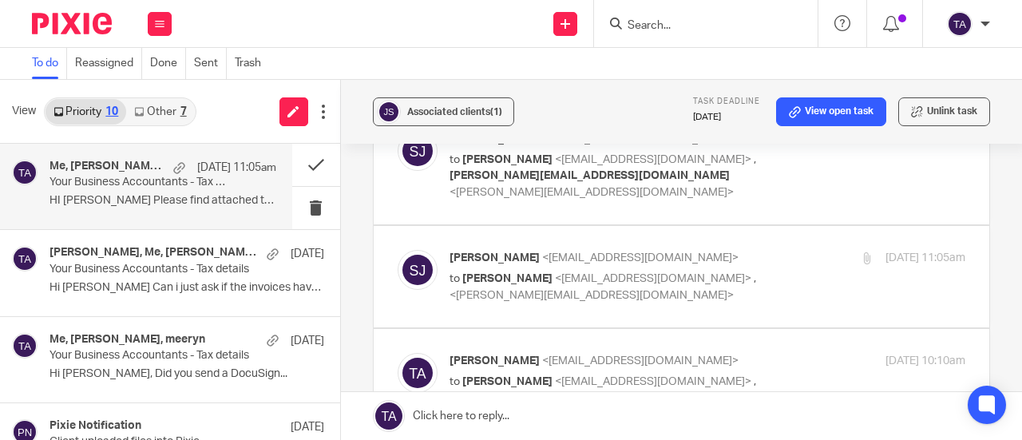
scroll to position [1121, 0]
click at [760, 272] on p "to Tarek Ahmed <tarek@ybaccountants.com.au> , <eleanor@ybaccountants.com.au>" at bounding box center [622, 288] width 344 height 33
checkbox input "true"
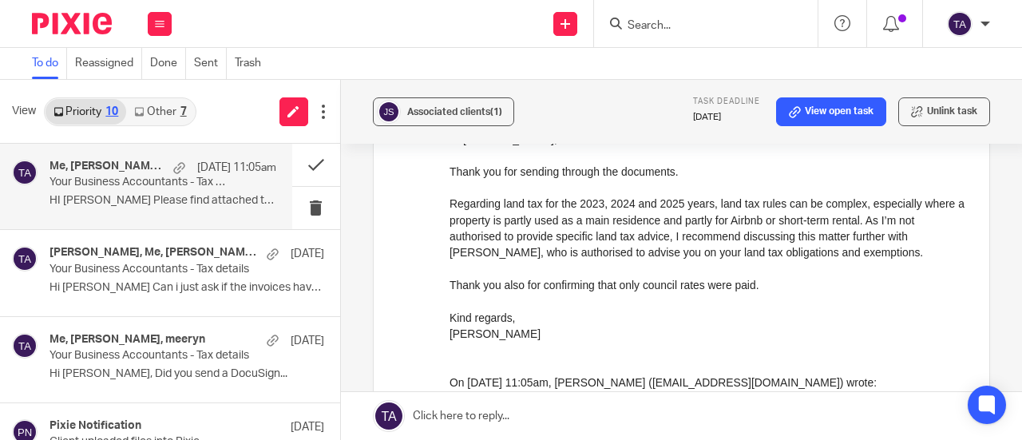
scroll to position [1829, 0]
